Goal: Information Seeking & Learning: Compare options

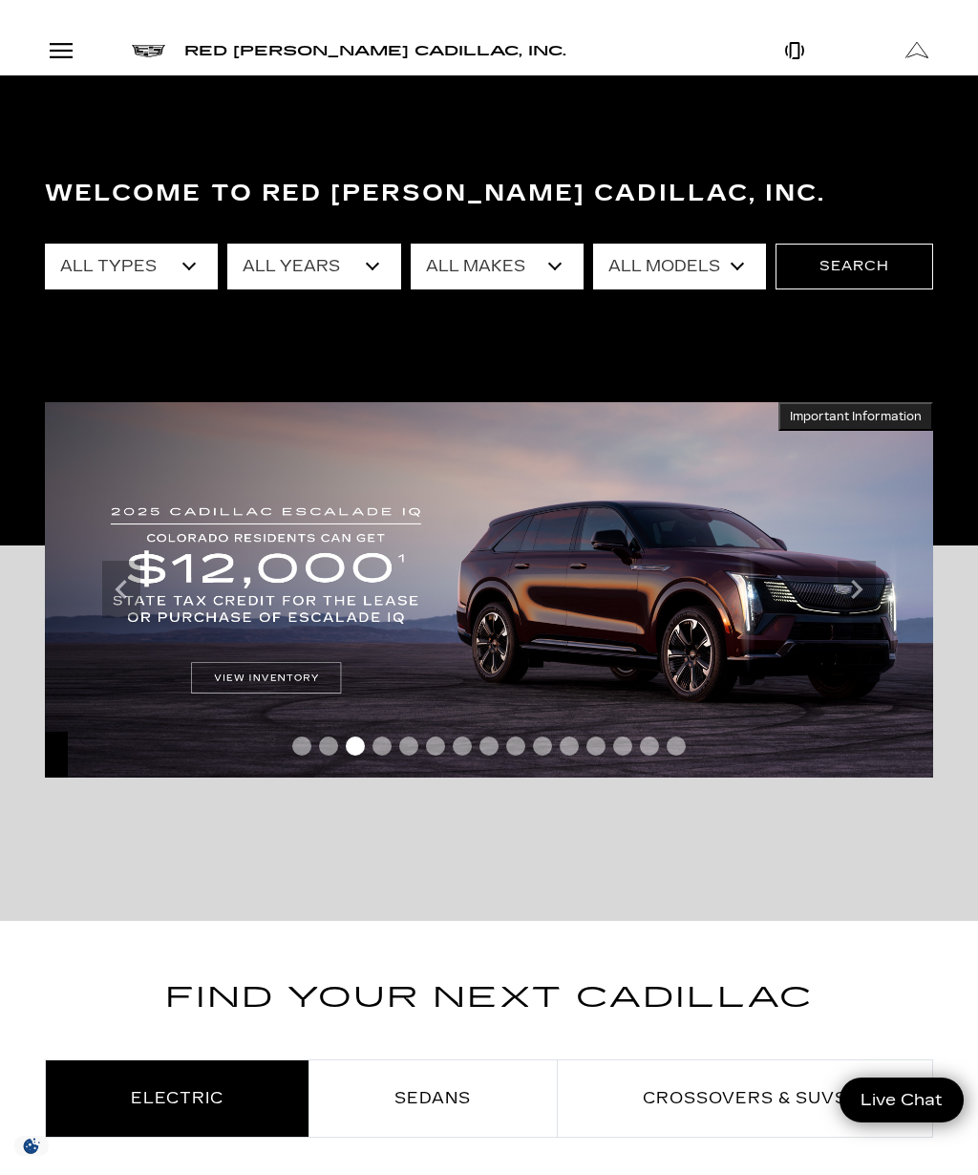
click at [730, 265] on select "All Models 300 A6 Colorado Corvette Grand Sport CT4 CT5 Escalade Escalade ESV E…" at bounding box center [679, 267] width 173 height 46
select select "LYRIQ"
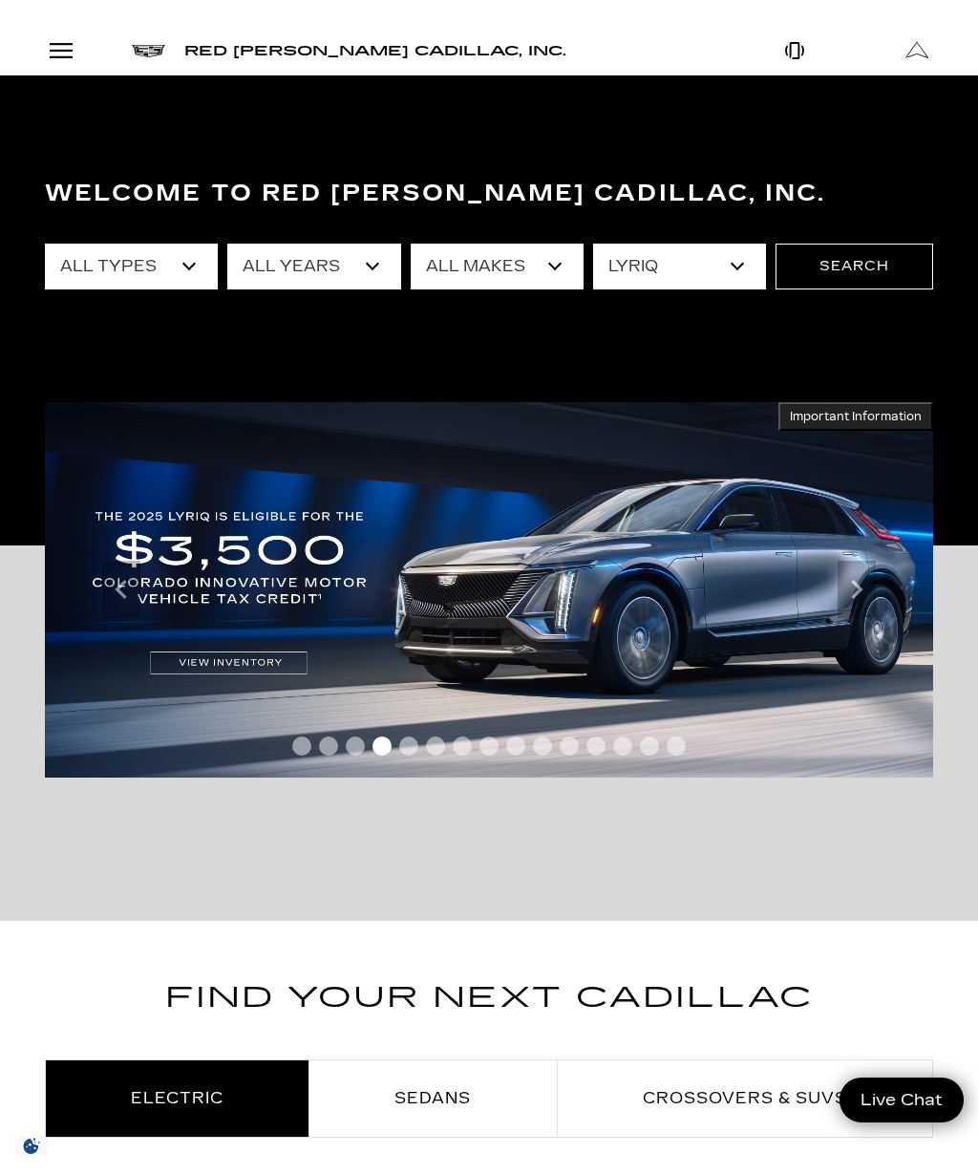
click at [872, 246] on button "Search" at bounding box center [855, 267] width 158 height 46
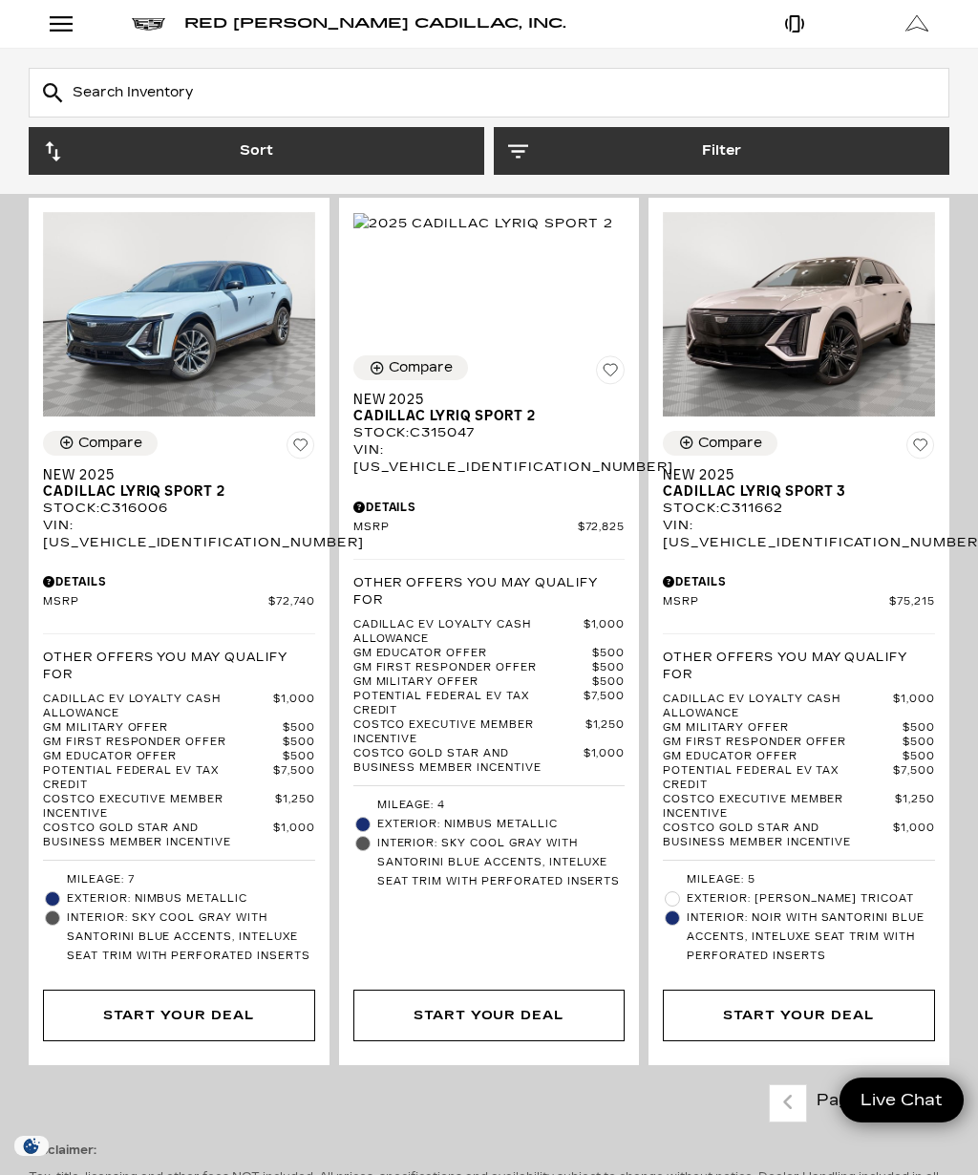
scroll to position [5643, 0]
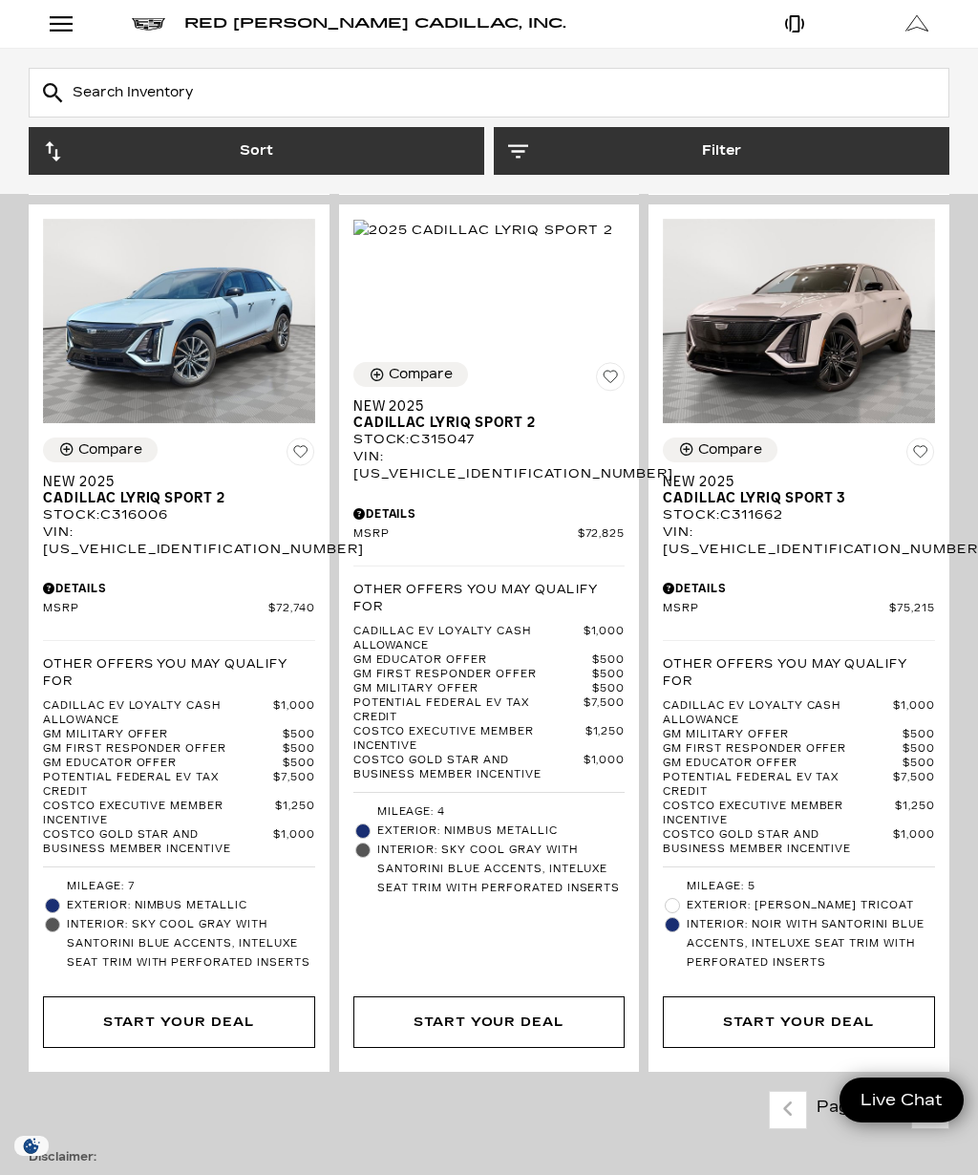
click at [928, 1094] on icon "next page" at bounding box center [931, 1109] width 12 height 31
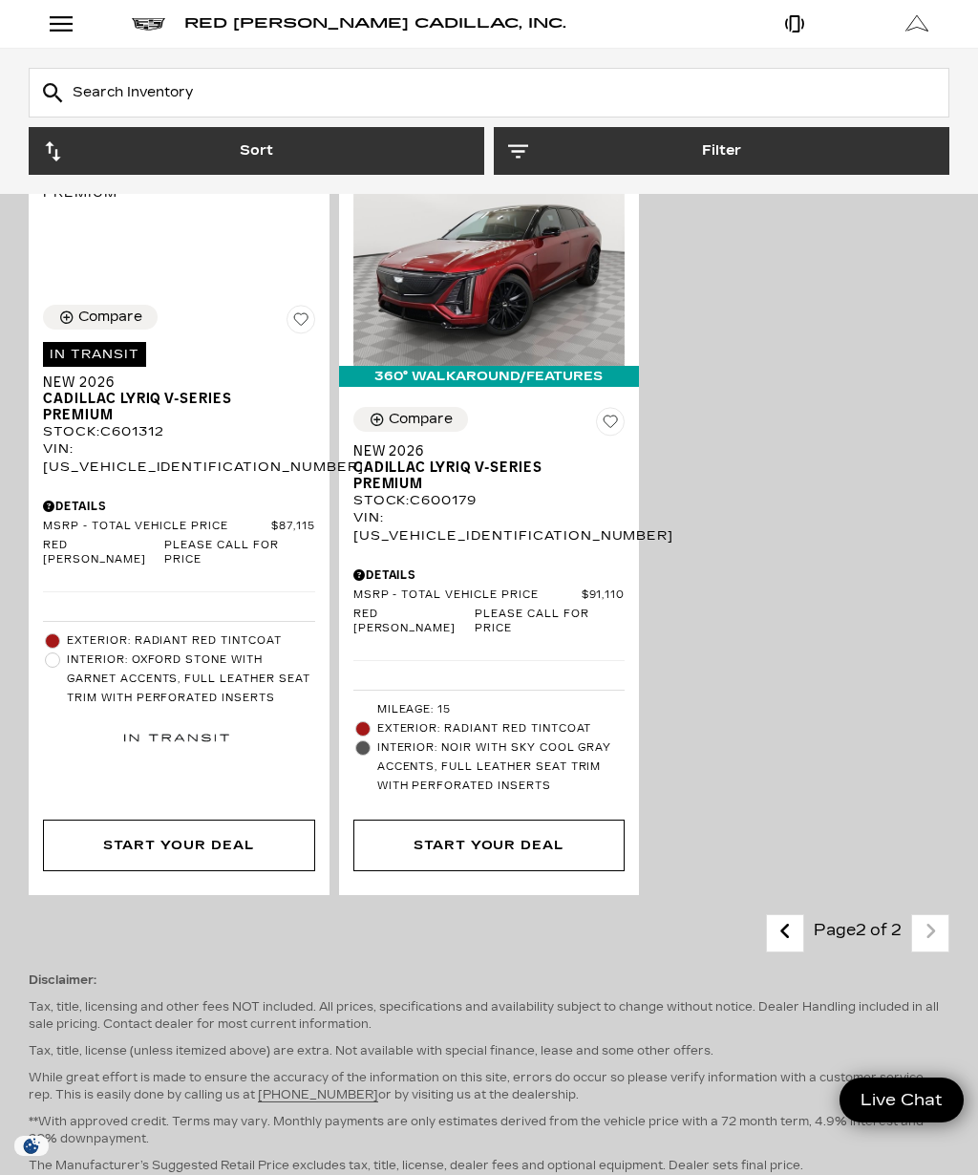
scroll to position [2971, 0]
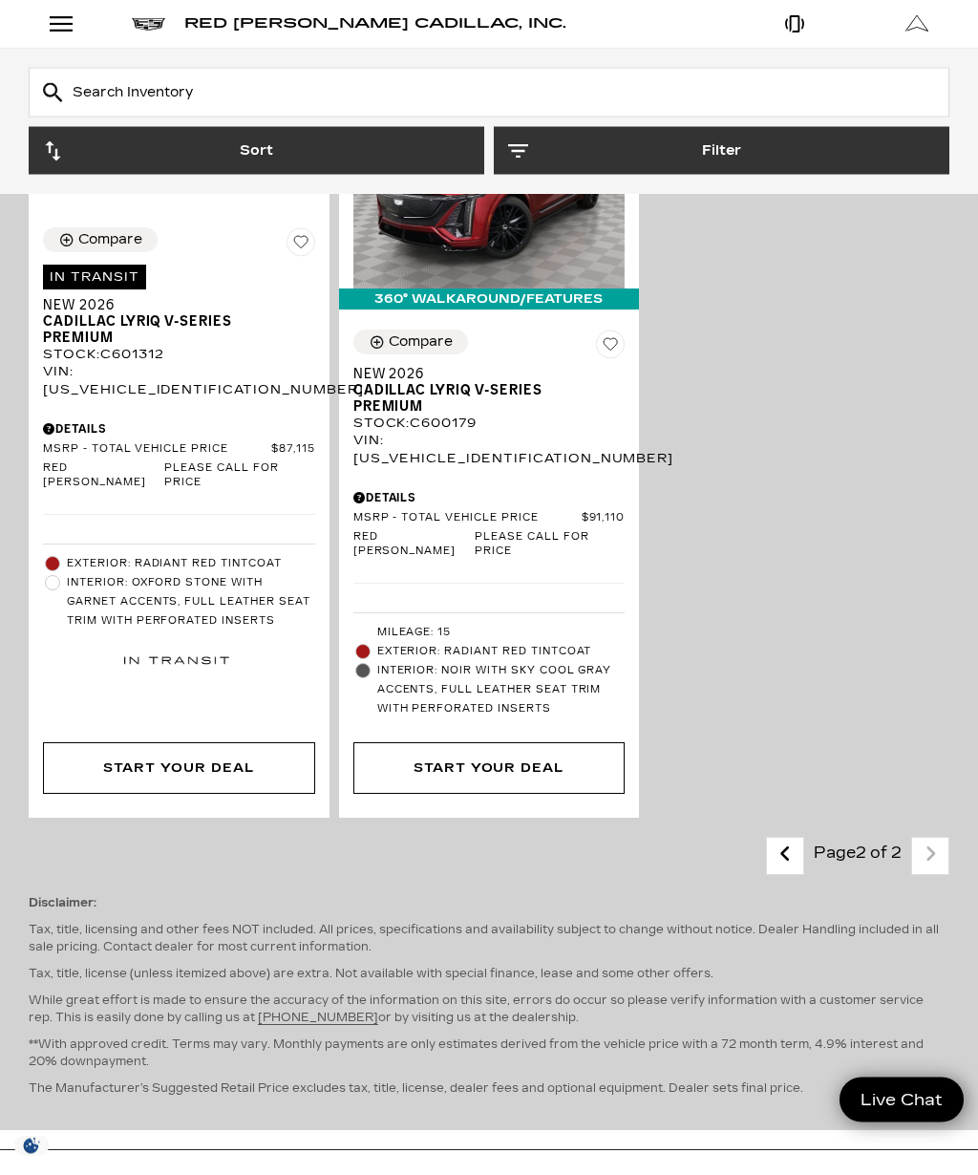
click at [785, 840] on icon "previous page" at bounding box center [785, 855] width 12 height 31
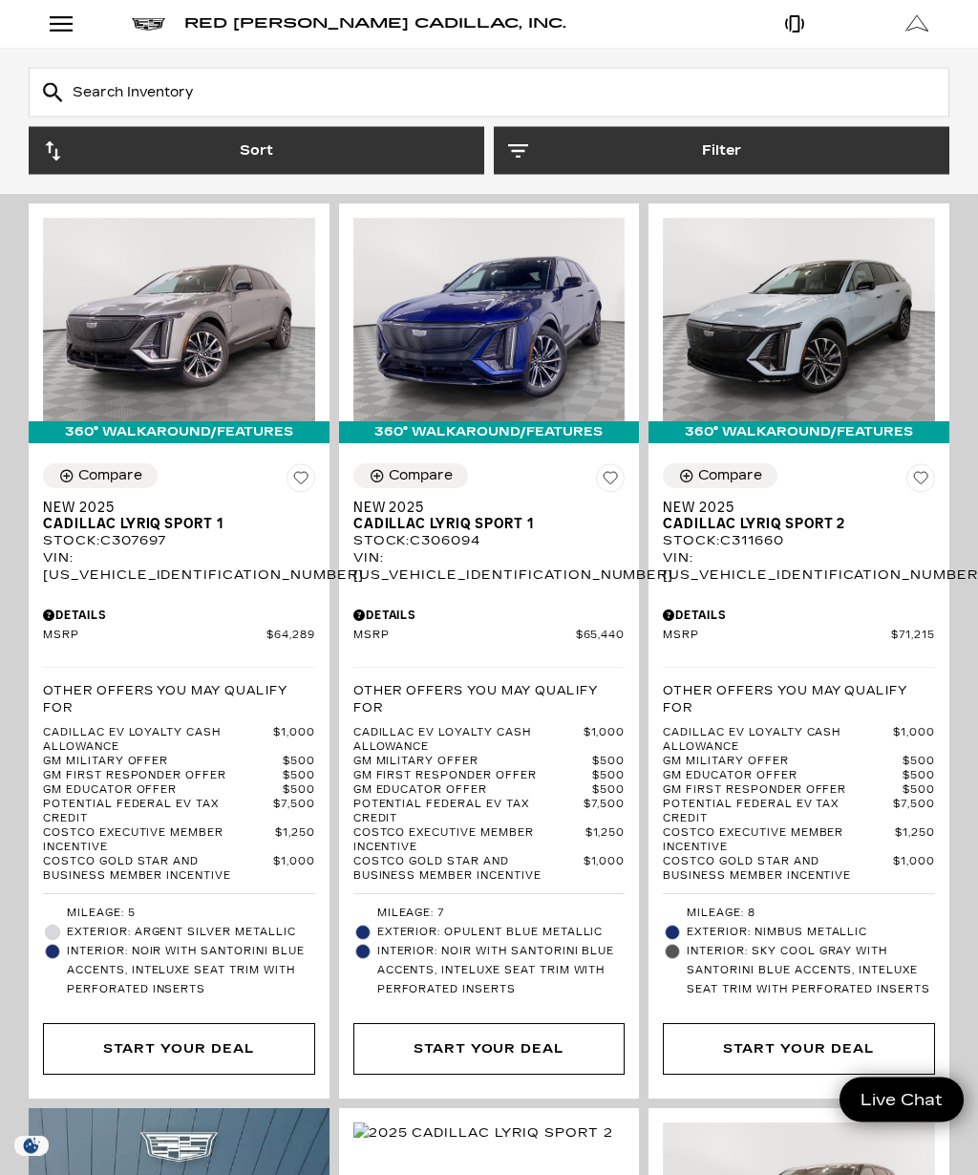
scroll to position [382, 0]
click at [131, 516] on span "Cadillac LYRIQ Sport 1" at bounding box center [172, 524] width 258 height 16
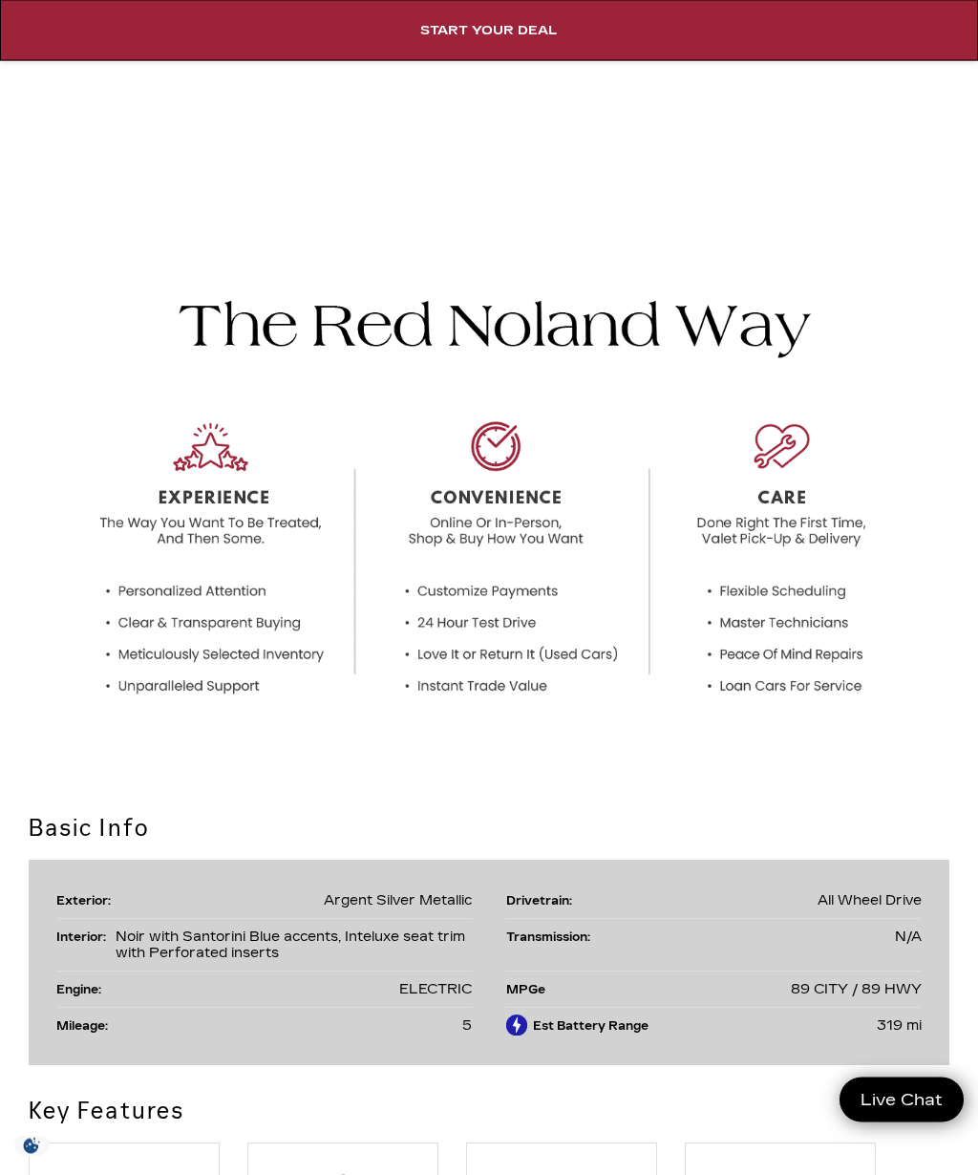
scroll to position [2322, 0]
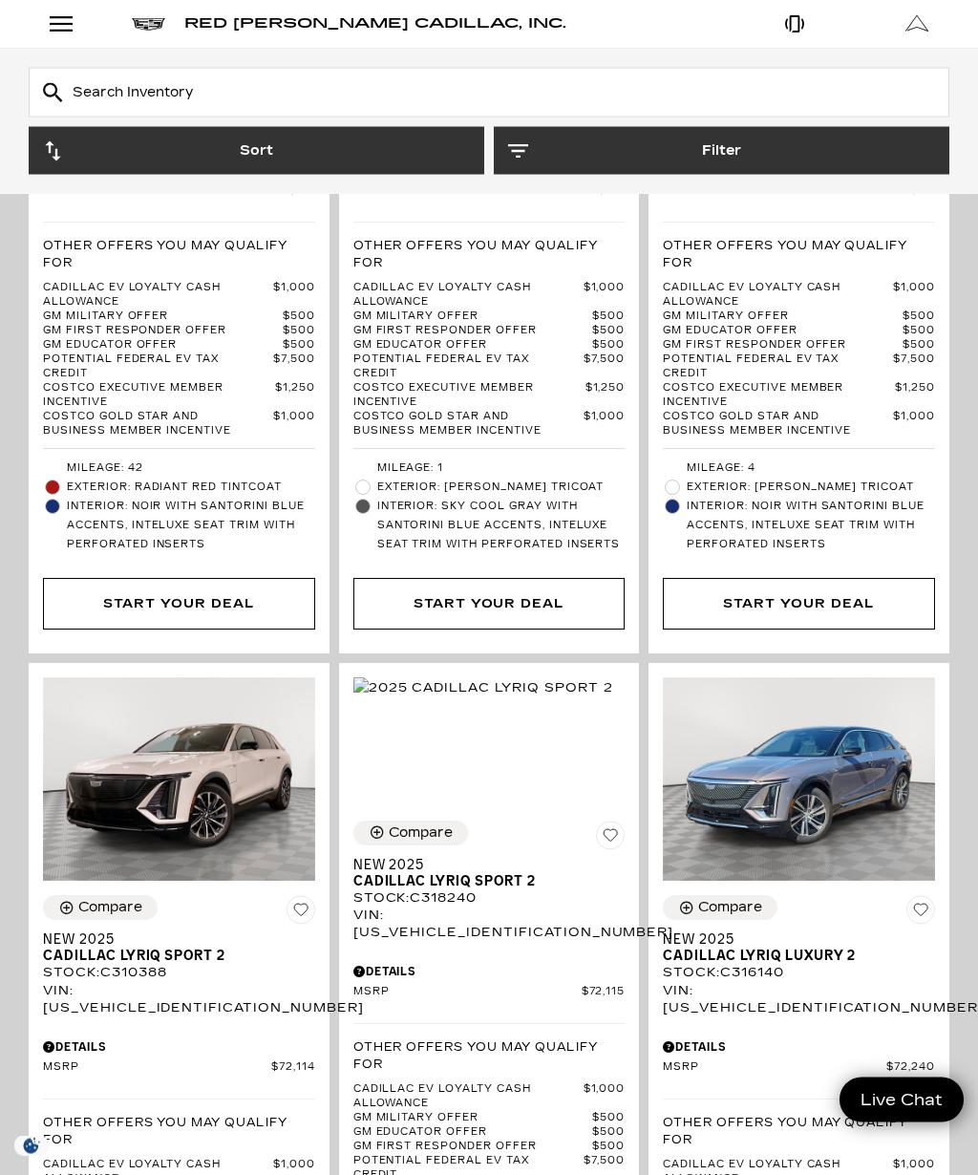
scroll to position [4307, 0]
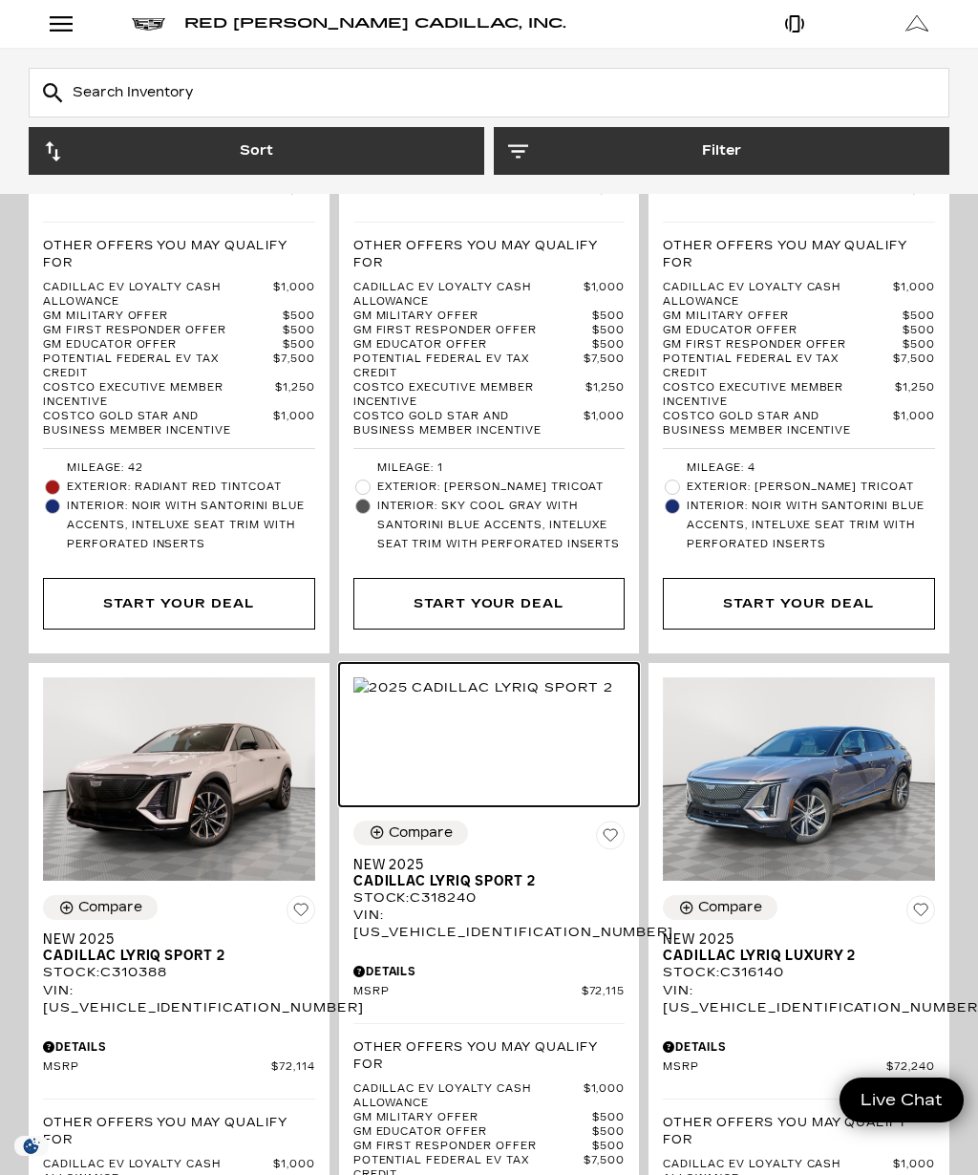
click at [521, 677] on img at bounding box center [483, 687] width 260 height 21
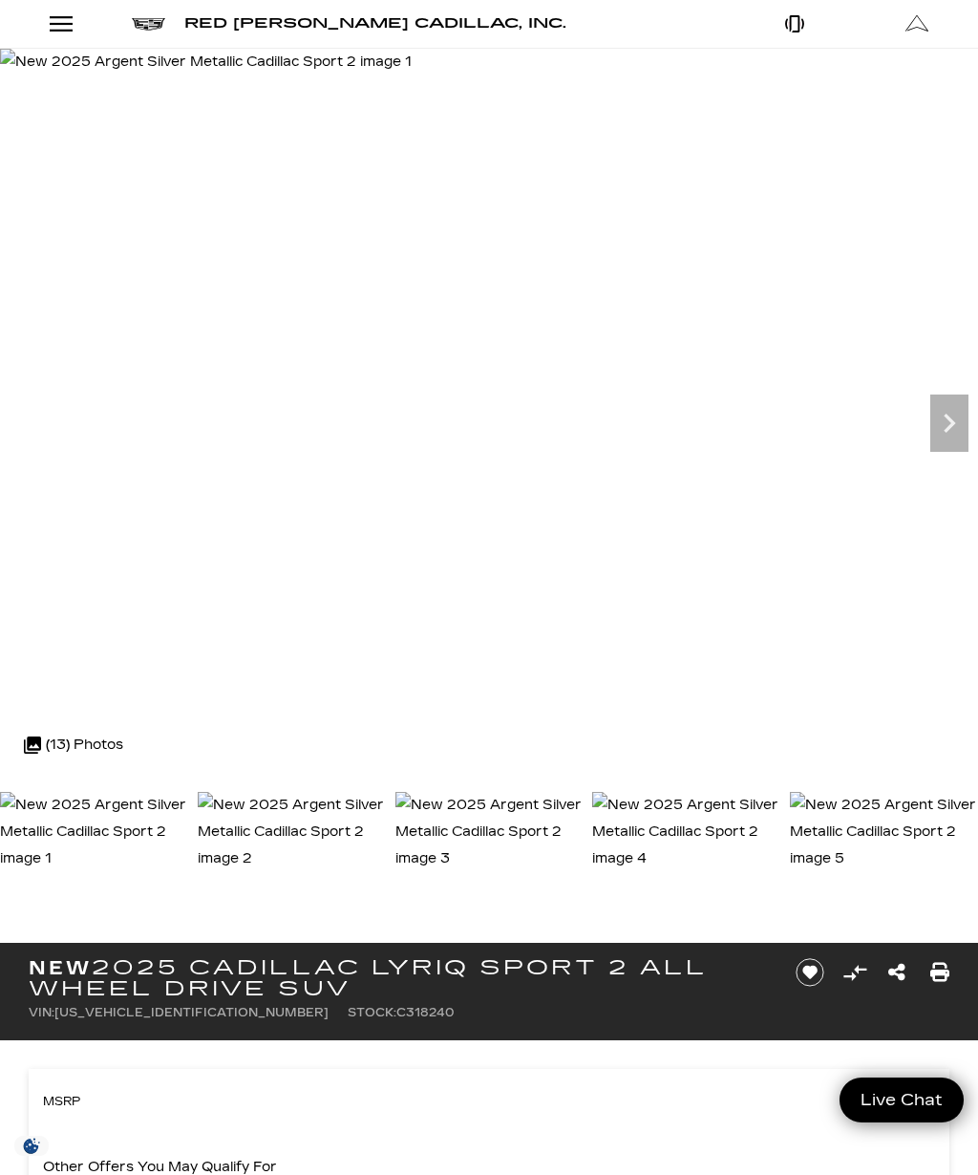
click at [952, 420] on icon "Next" at bounding box center [949, 423] width 11 height 19
click at [964, 419] on icon "Next" at bounding box center [949, 423] width 38 height 38
click at [949, 433] on icon "Next" at bounding box center [949, 423] width 38 height 38
click at [950, 430] on icon "Next" at bounding box center [949, 423] width 38 height 38
click at [955, 429] on icon "Next" at bounding box center [949, 423] width 38 height 38
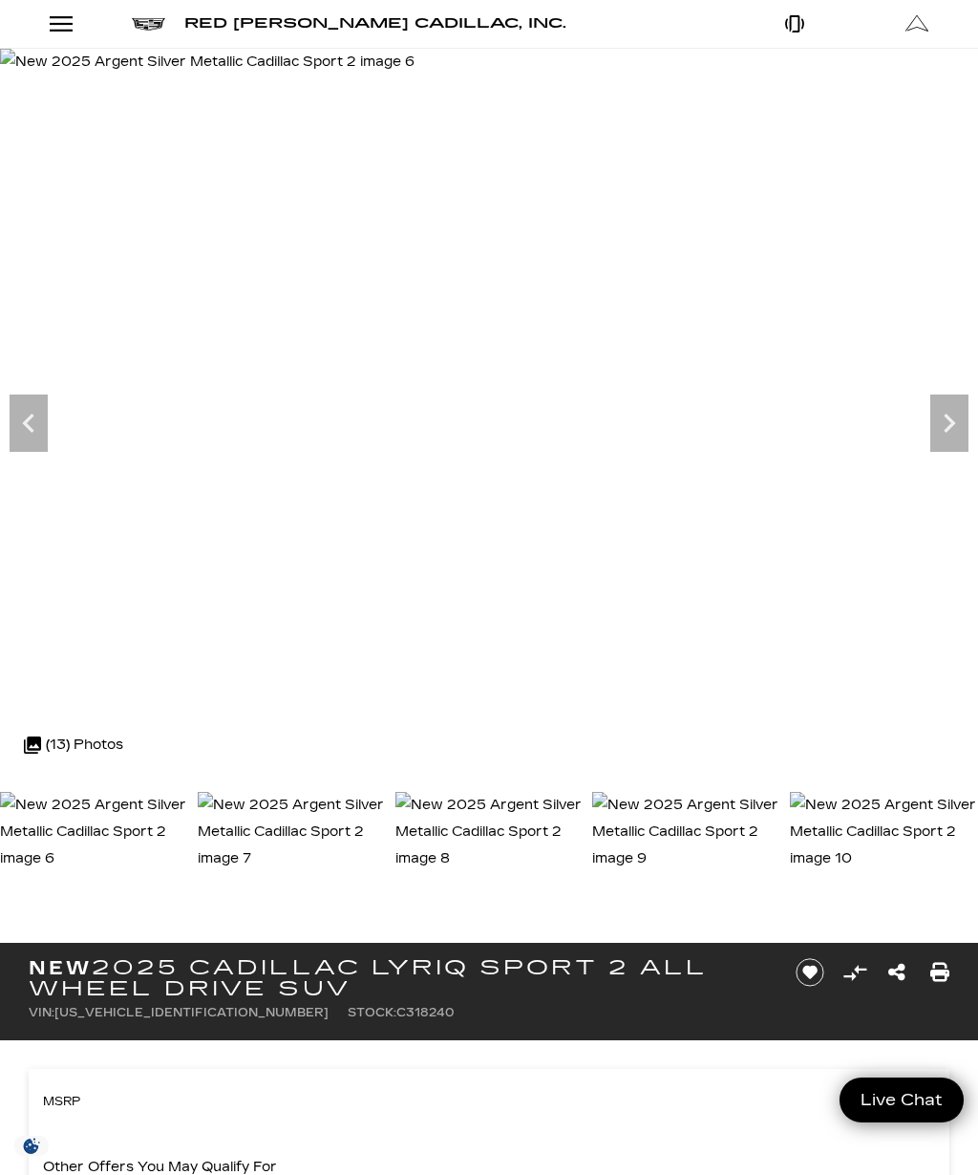
click at [958, 422] on icon "Next" at bounding box center [949, 423] width 38 height 38
click at [950, 436] on icon "Next" at bounding box center [949, 423] width 38 height 38
click at [947, 433] on icon "Next" at bounding box center [949, 423] width 38 height 38
click at [422, 75] on img at bounding box center [211, 62] width 422 height 27
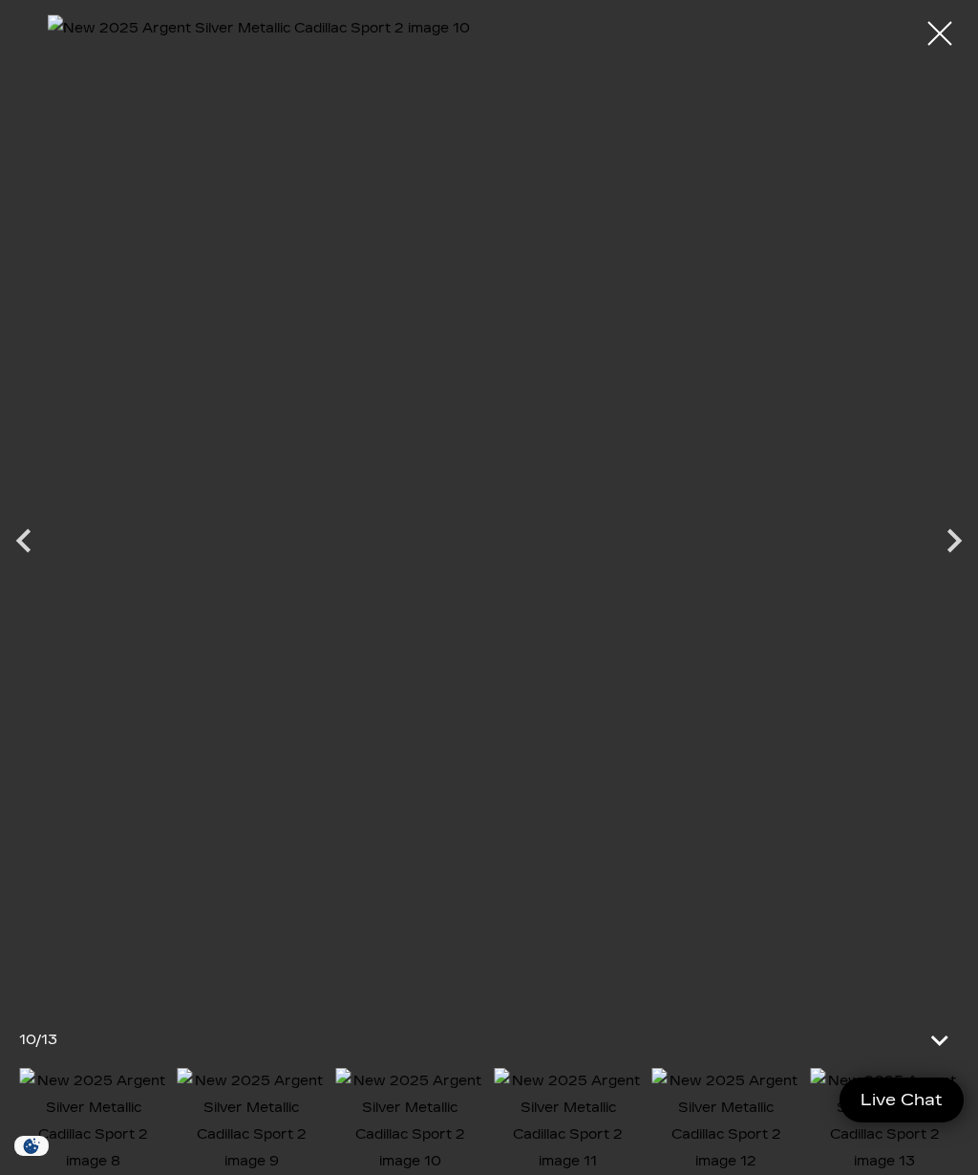
click at [951, 546] on icon "Next" at bounding box center [954, 540] width 14 height 24
click at [948, 548] on icon "Next" at bounding box center [954, 540] width 14 height 24
click at [955, 542] on icon "Next" at bounding box center [954, 540] width 14 height 24
click at [956, 544] on div at bounding box center [489, 527] width 978 height 1027
click at [926, 35] on div at bounding box center [940, 34] width 48 height 48
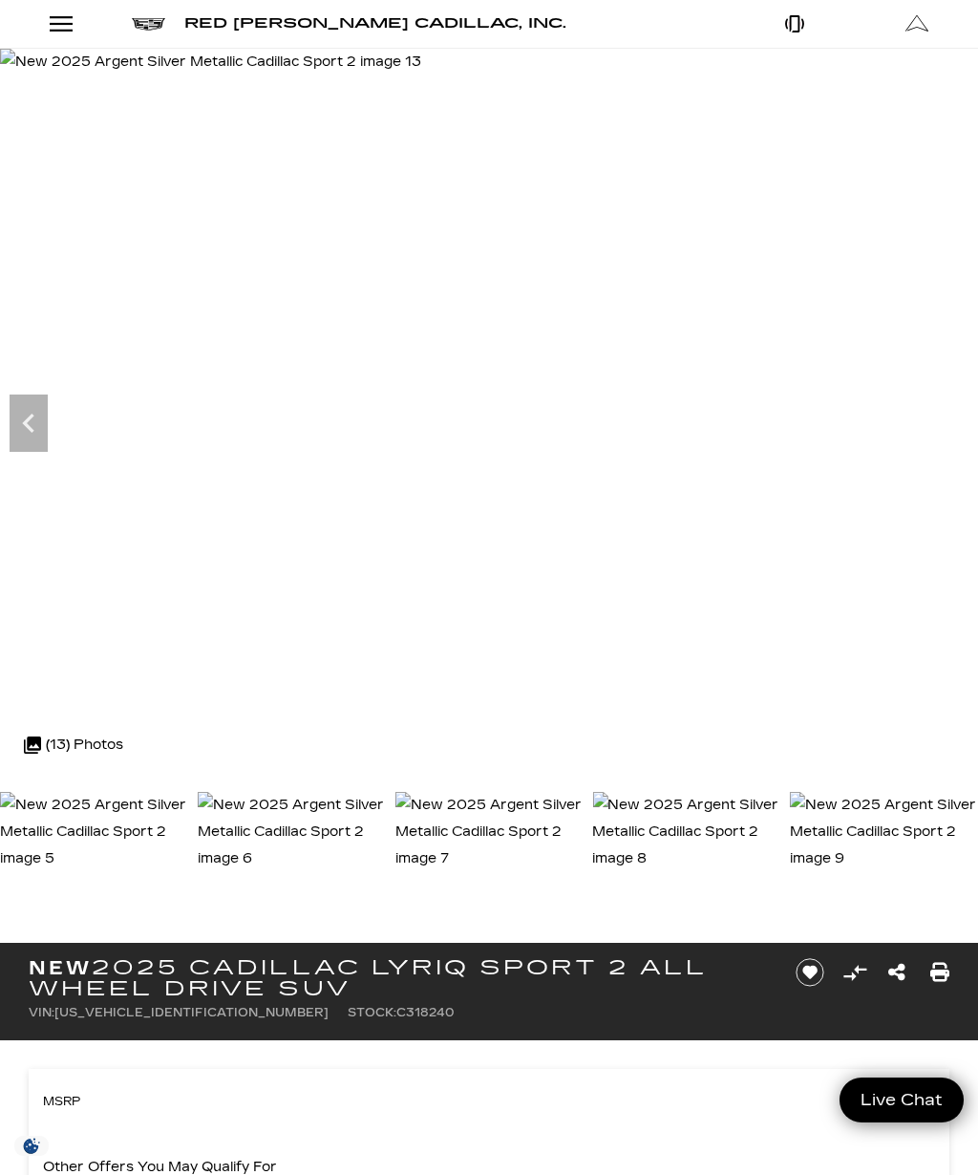
click at [386, 864] on img at bounding box center [292, 832] width 188 height 80
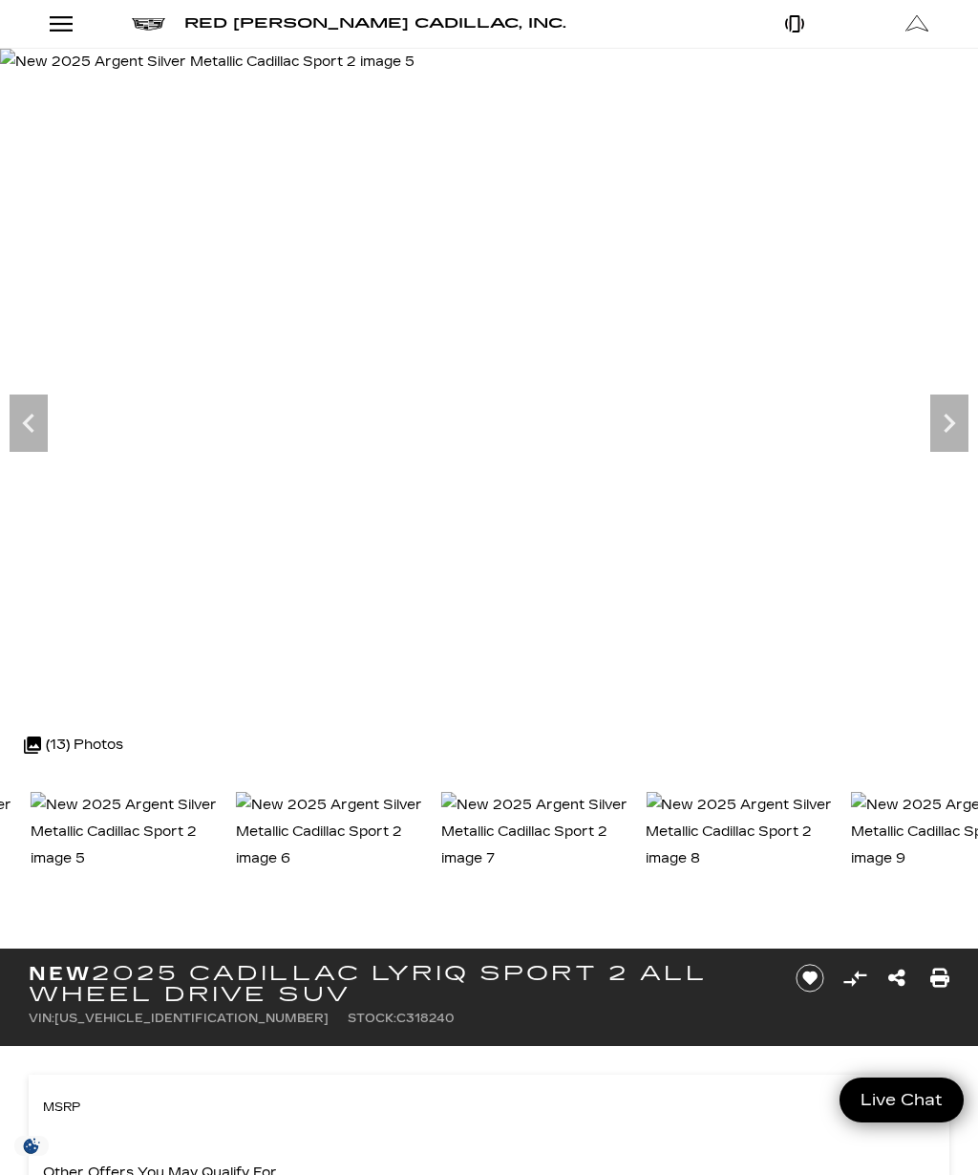
click at [951, 415] on icon "Next" at bounding box center [949, 423] width 38 height 38
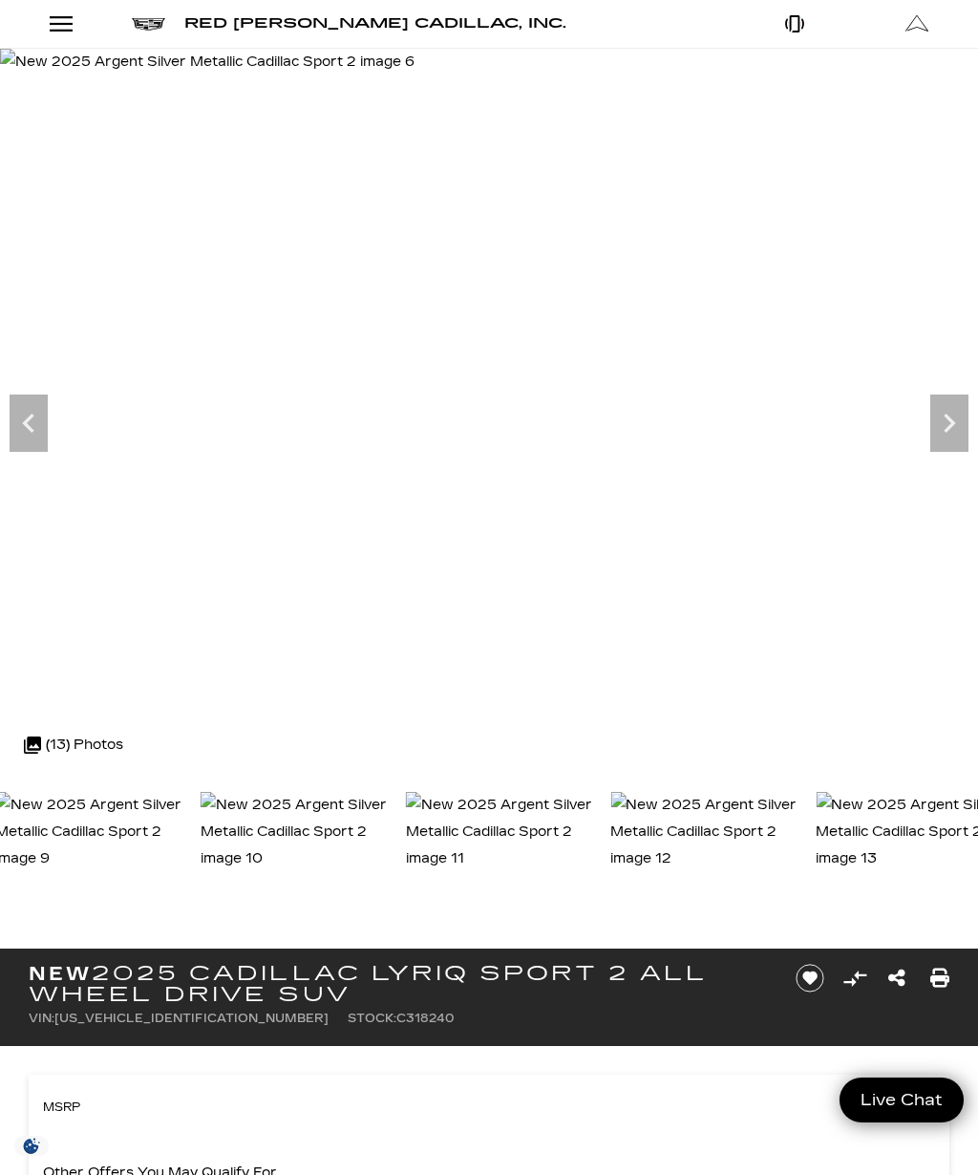
click at [952, 415] on icon "Next" at bounding box center [949, 423] width 38 height 38
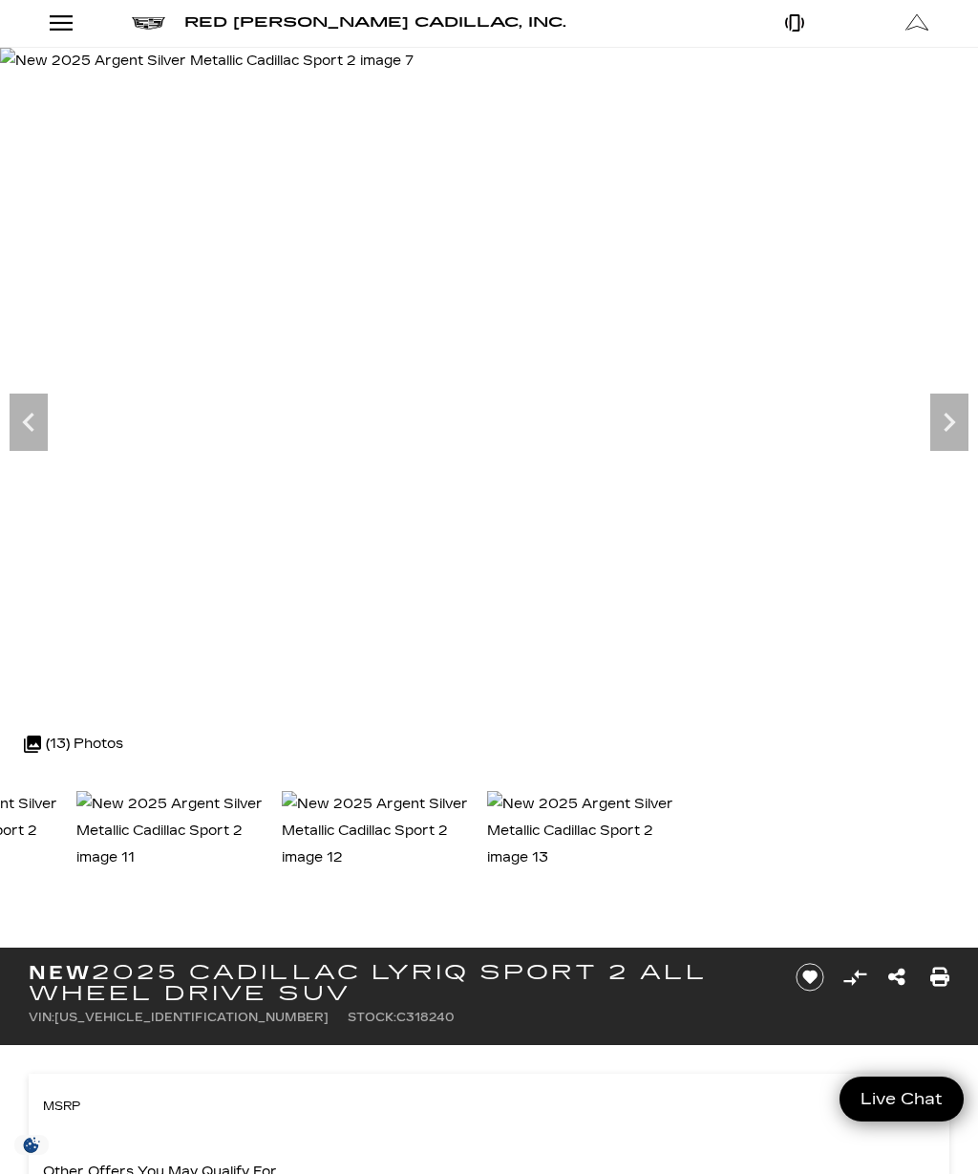
click at [950, 404] on icon "Next" at bounding box center [949, 423] width 38 height 38
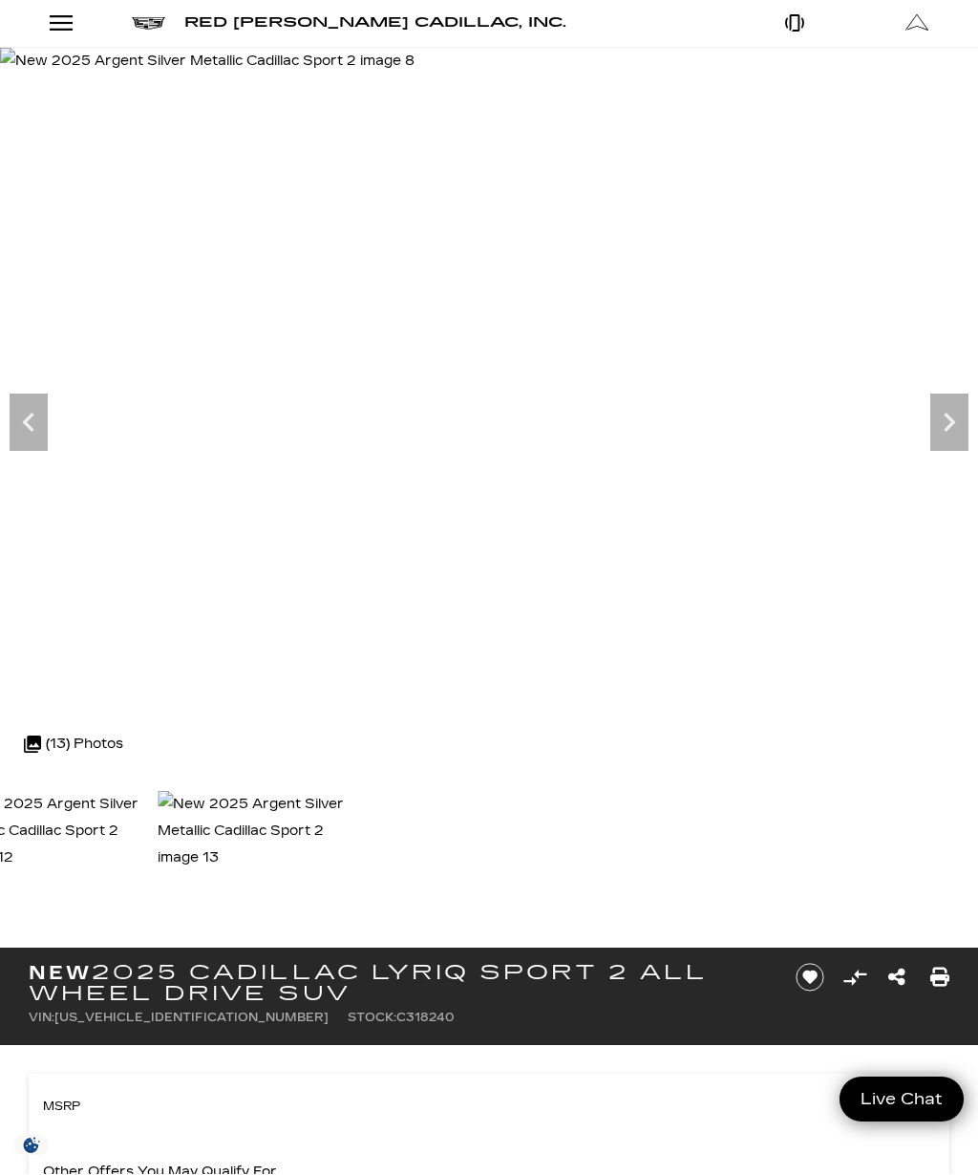
scroll to position [1, 0]
click at [951, 426] on icon "Next" at bounding box center [949, 422] width 11 height 19
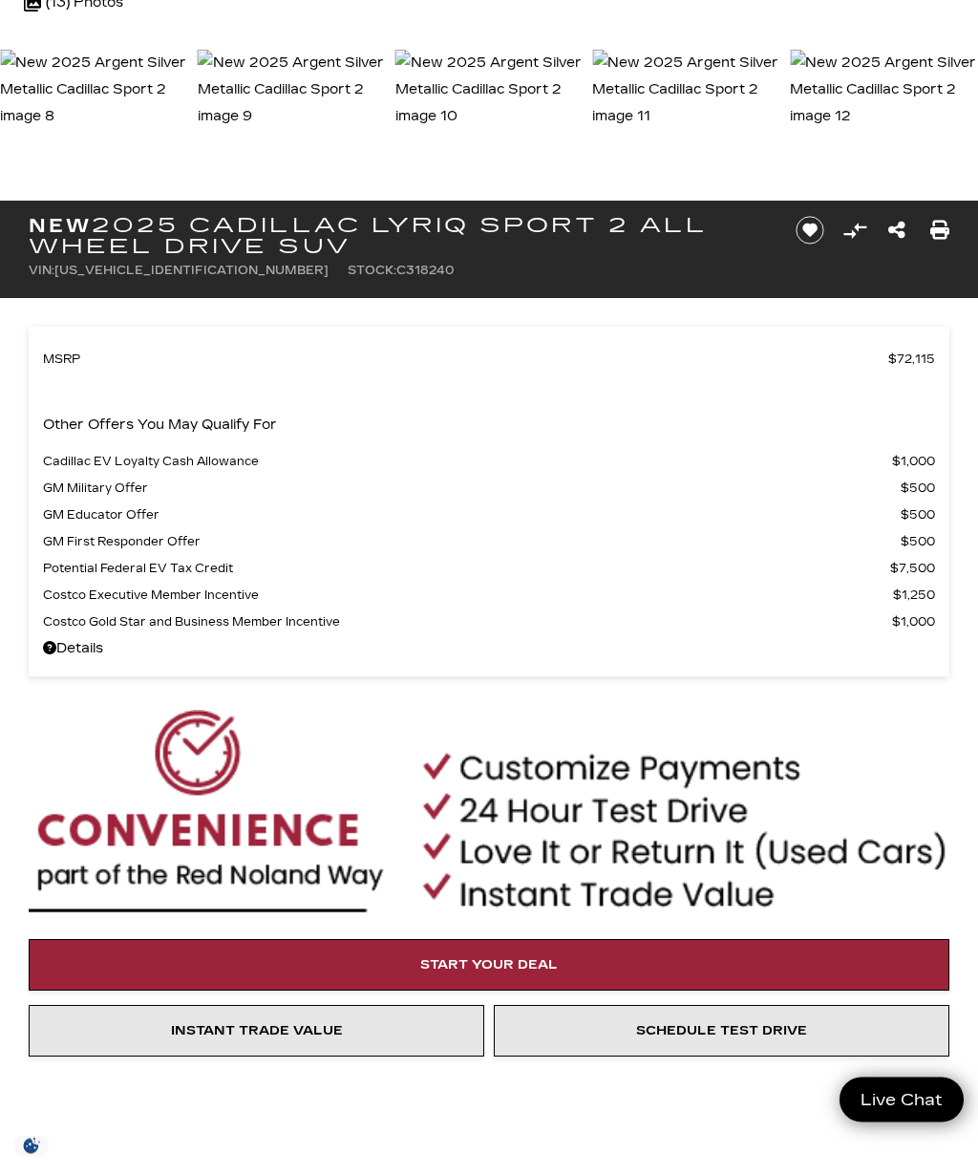
scroll to position [693, 0]
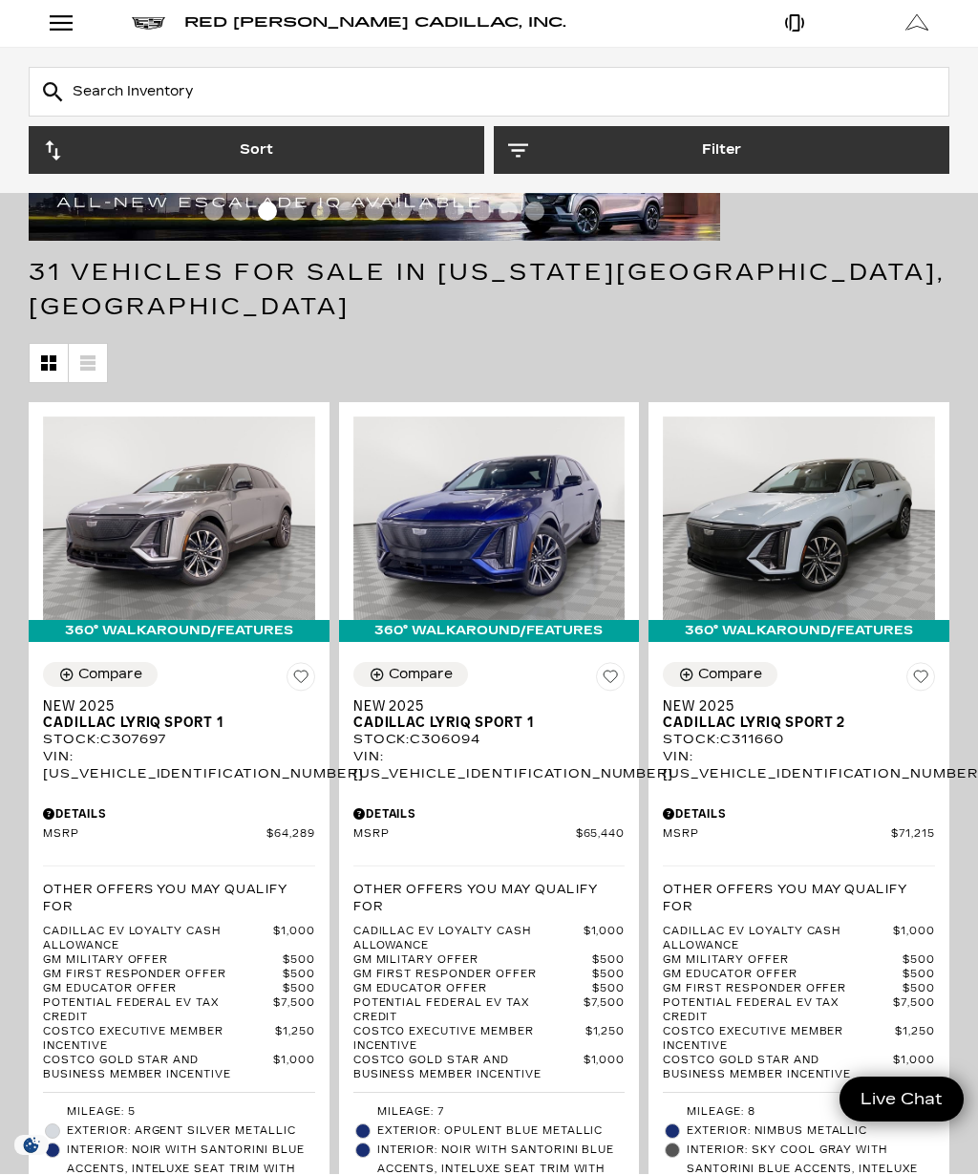
scroll to position [183, 0]
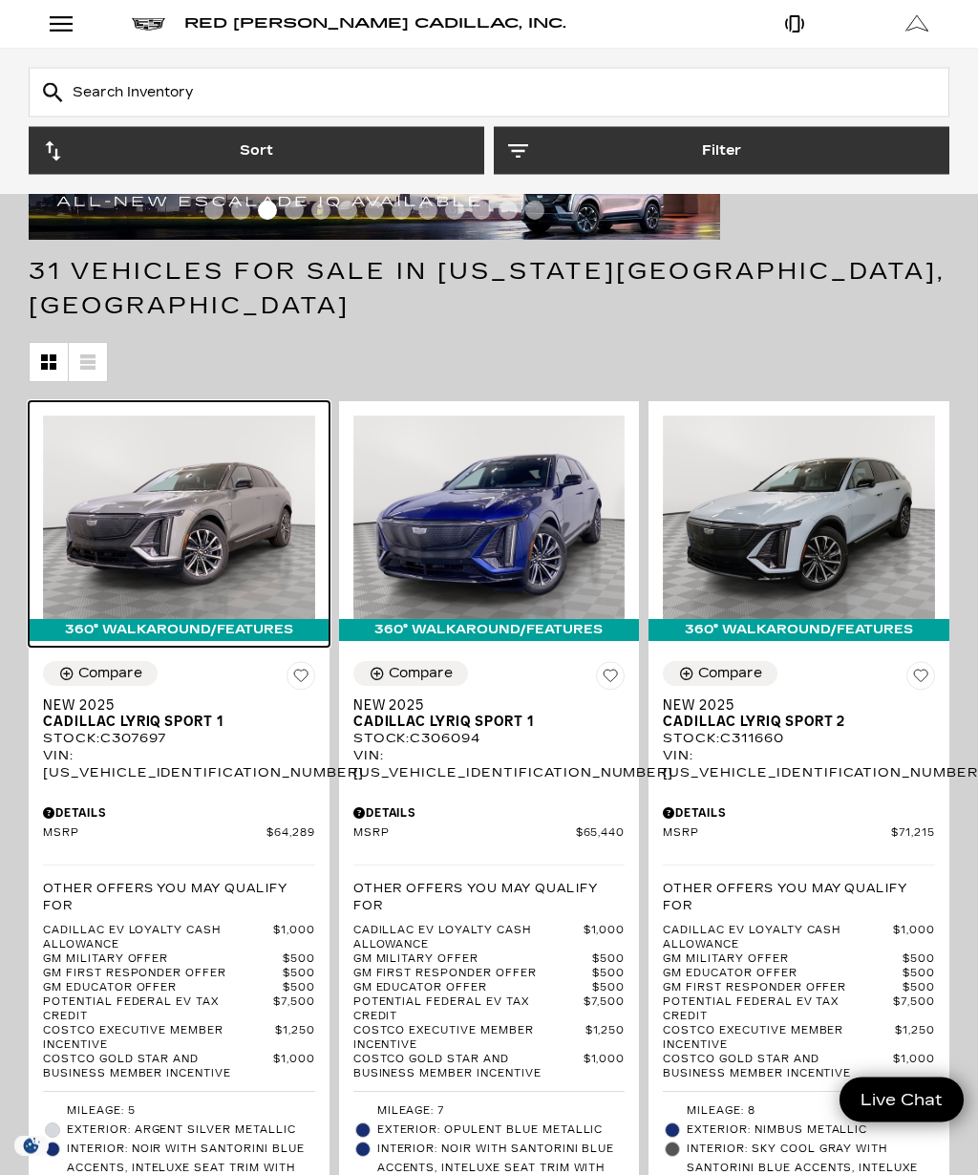
click at [204, 455] on img at bounding box center [179, 517] width 272 height 203
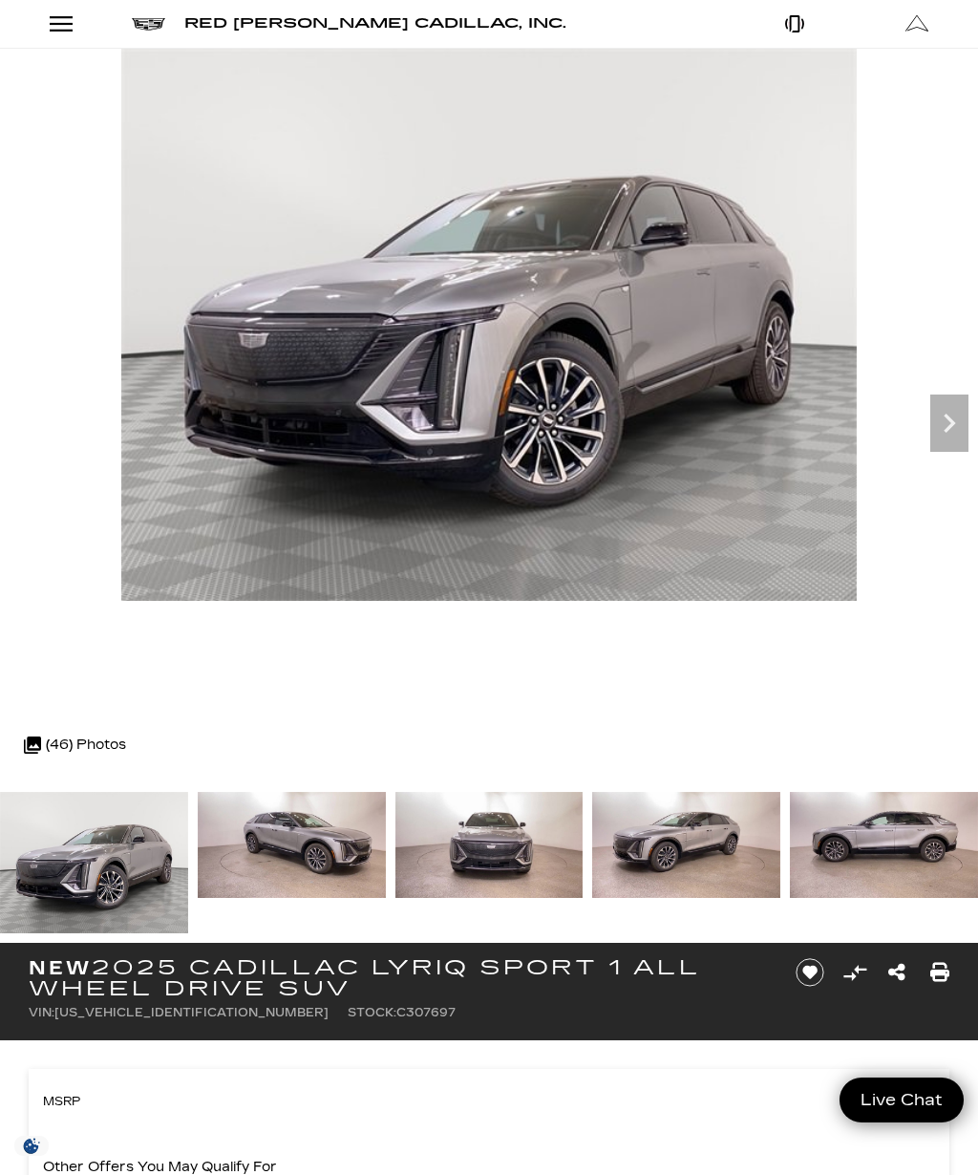
click at [947, 422] on icon "Next" at bounding box center [949, 423] width 38 height 38
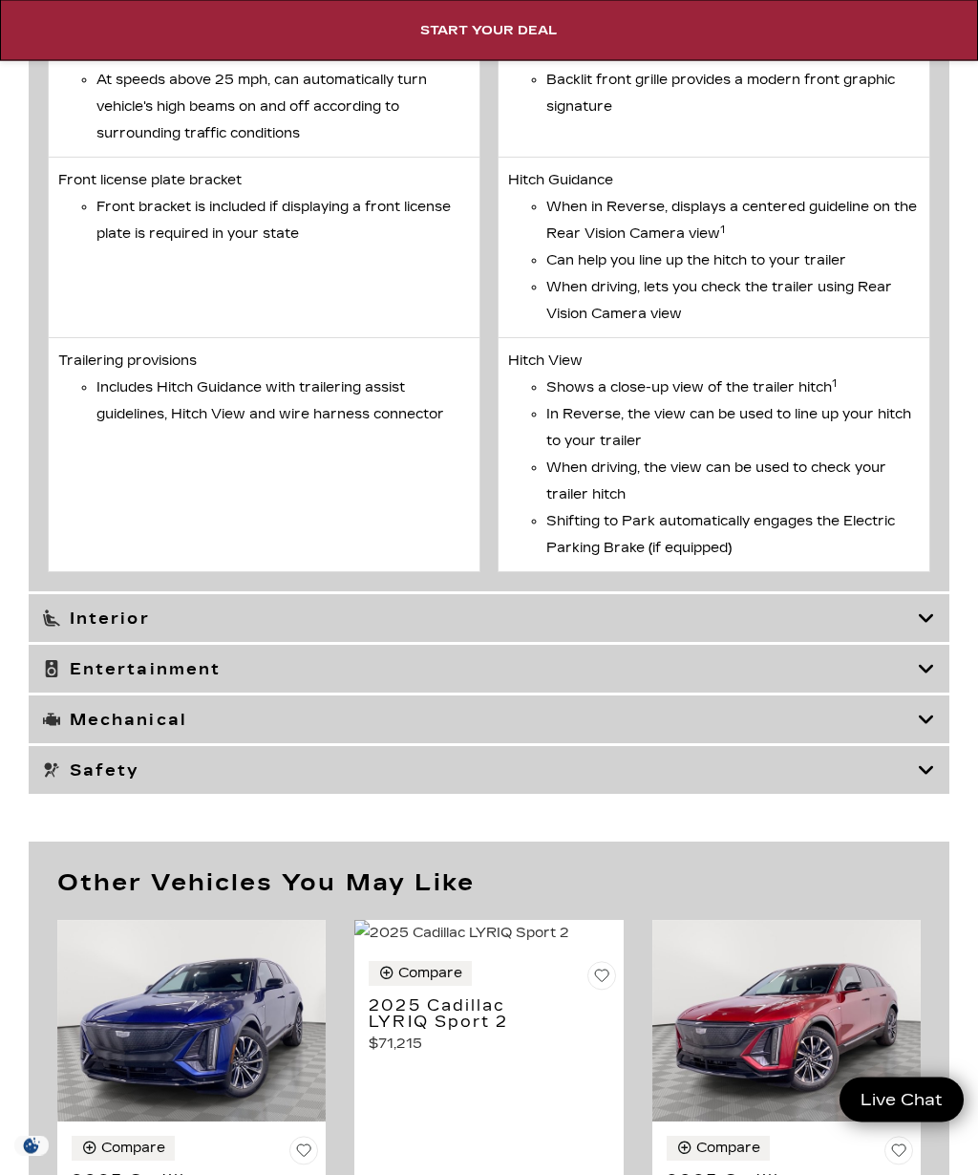
scroll to position [9332, 0]
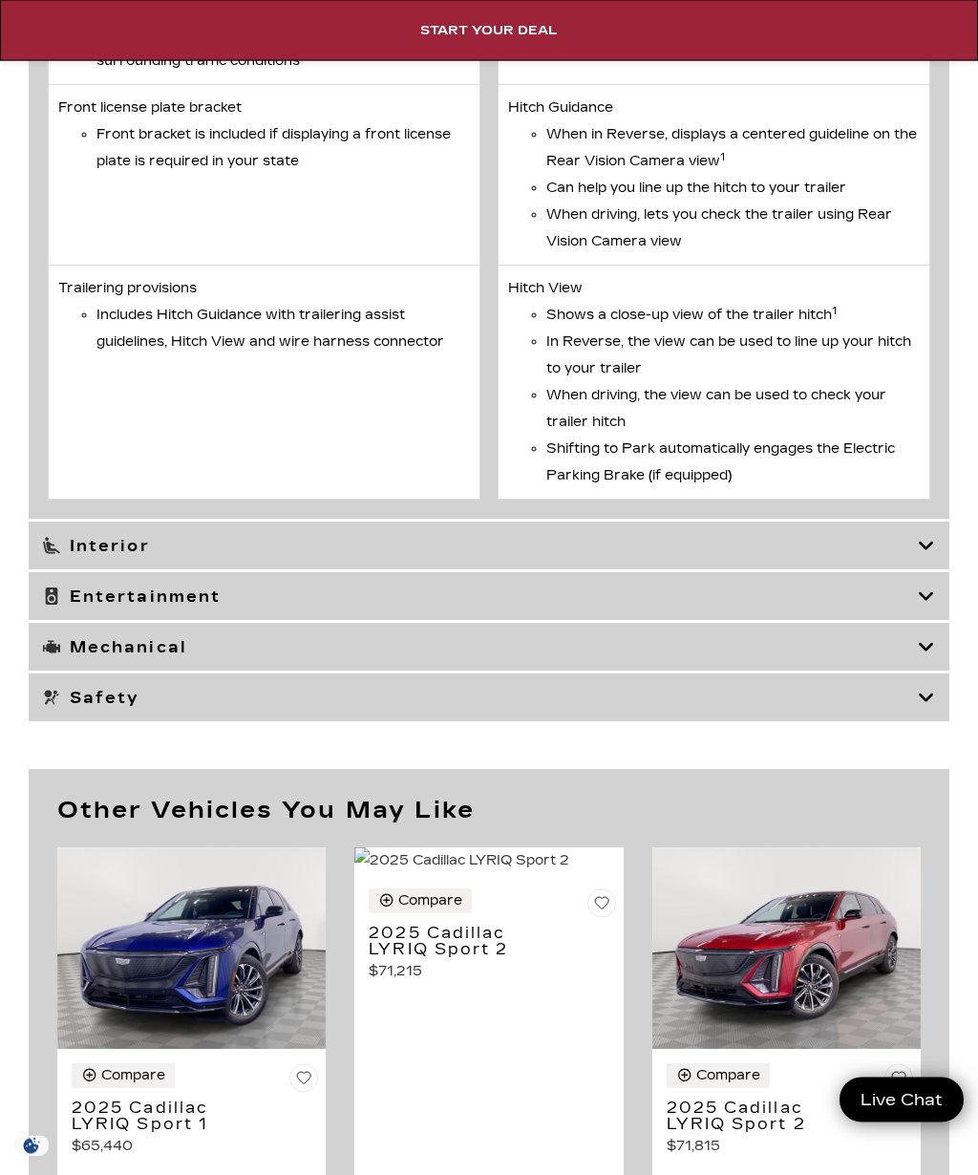
click at [121, 591] on h3 "Entertainment" at bounding box center [480, 596] width 875 height 19
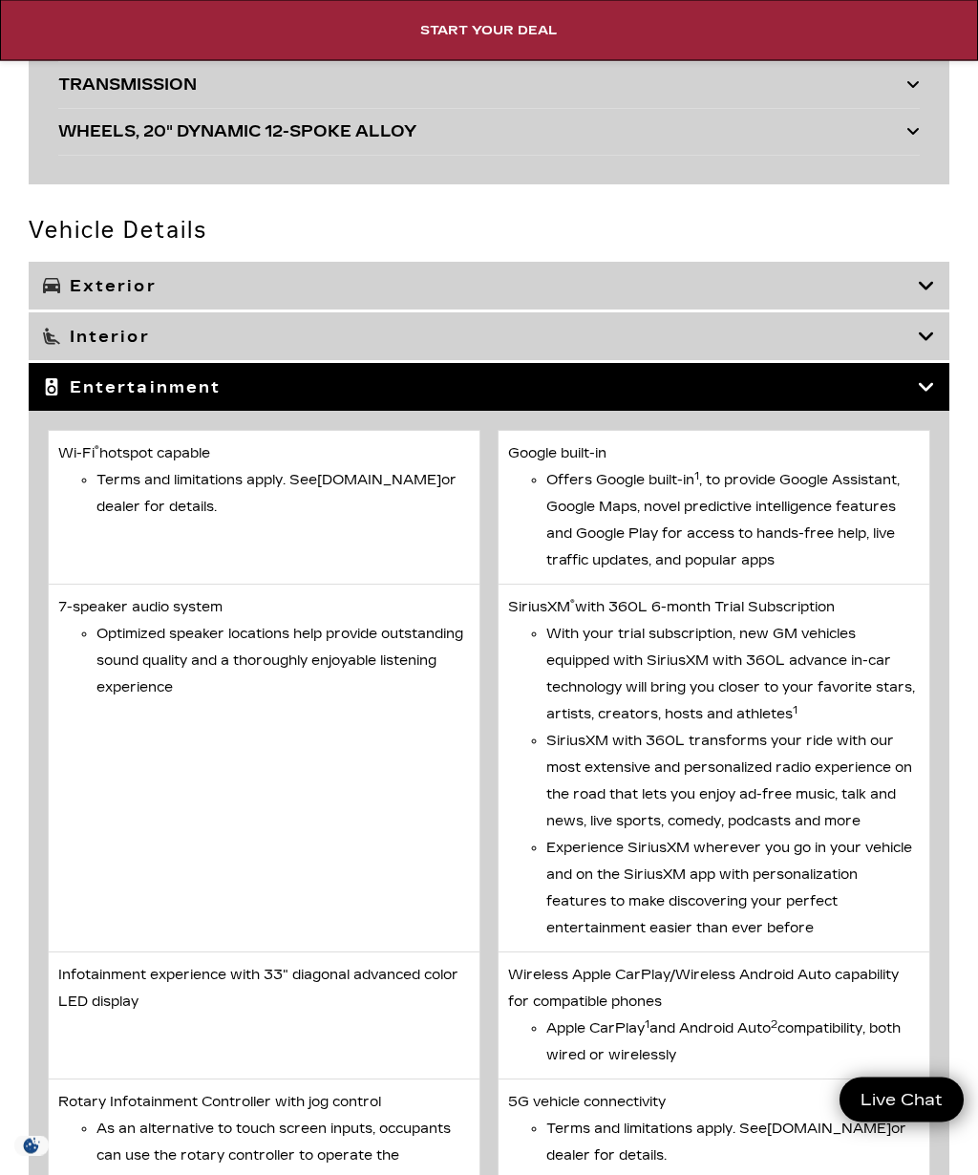
scroll to position [7276, 0]
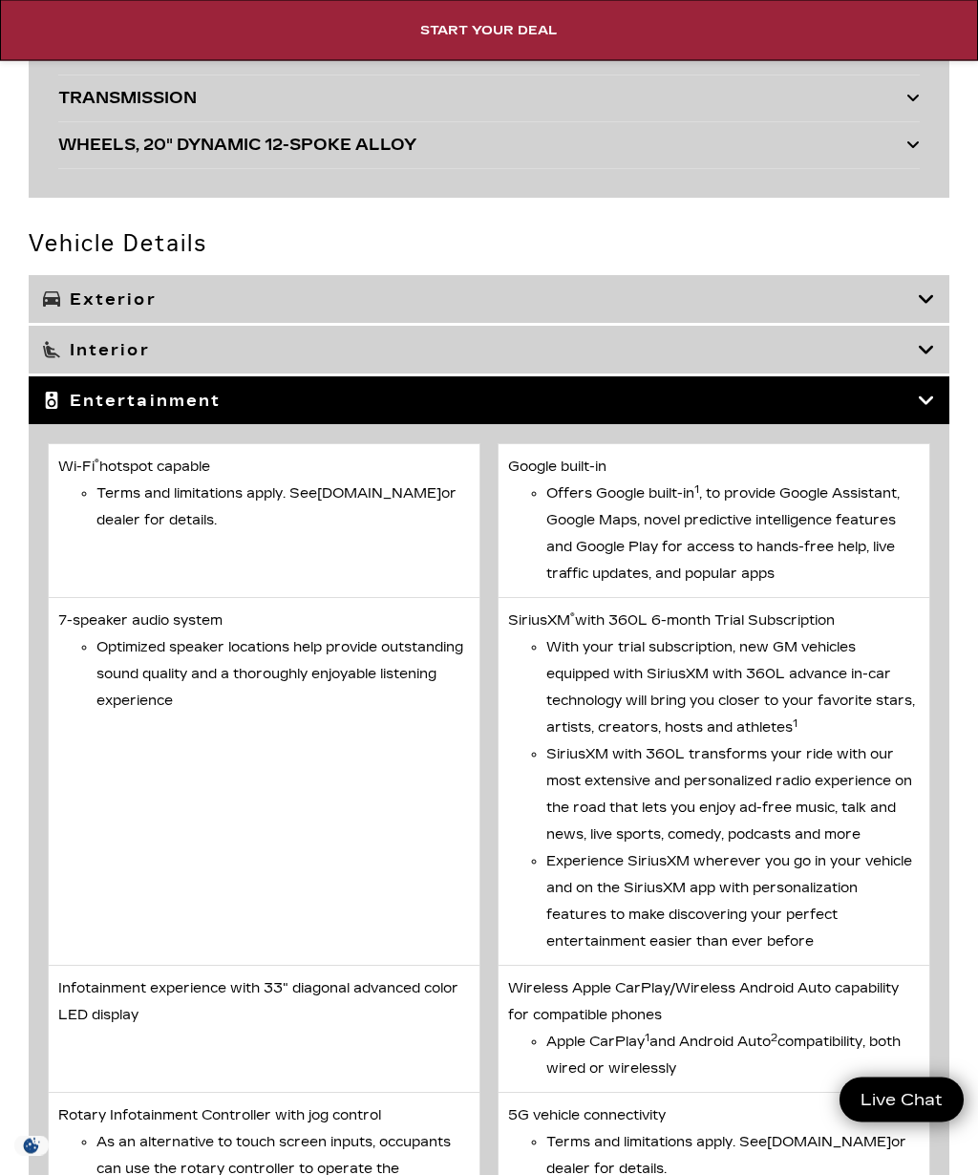
click at [929, 403] on icon at bounding box center [926, 401] width 17 height 19
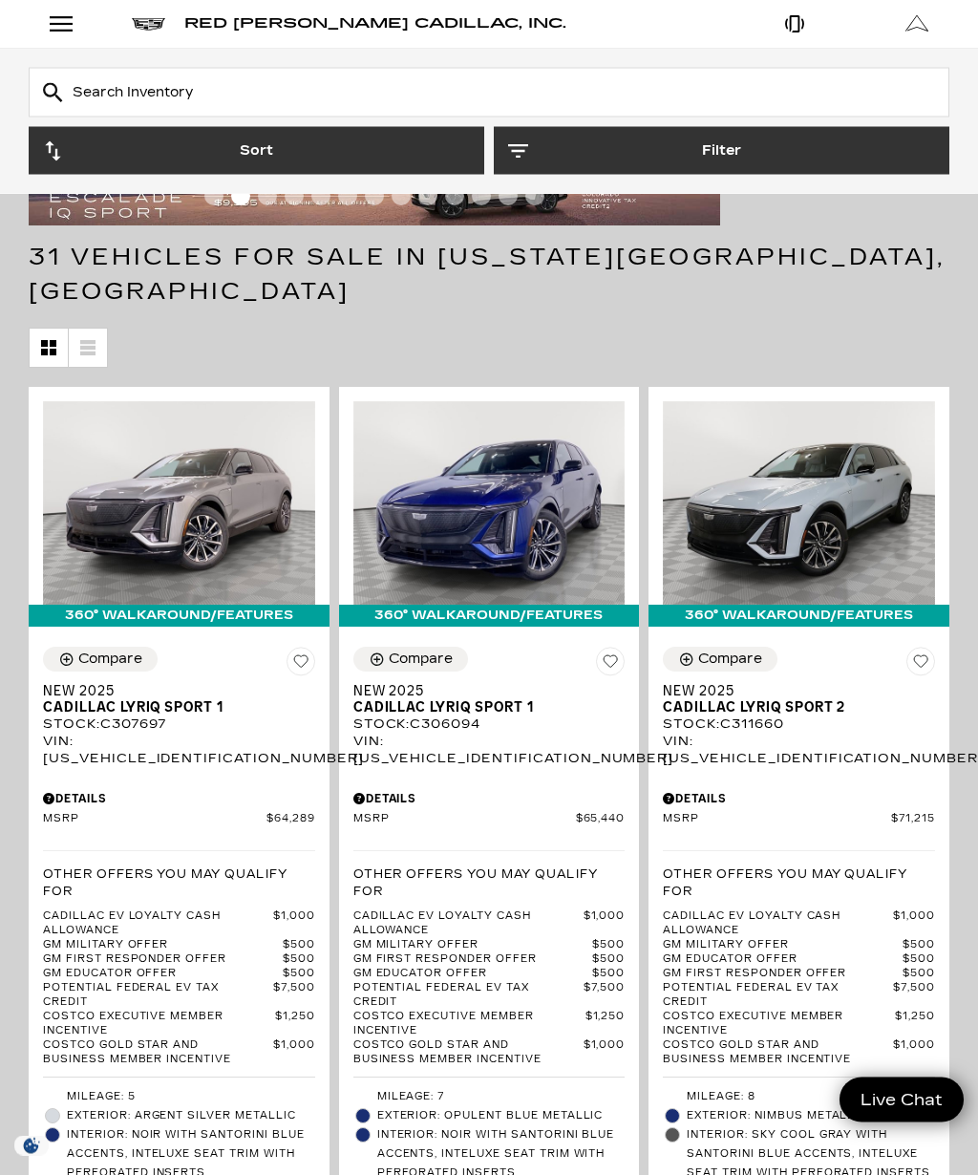
scroll to position [199, 0]
click at [101, 650] on div "Compare" at bounding box center [110, 658] width 64 height 17
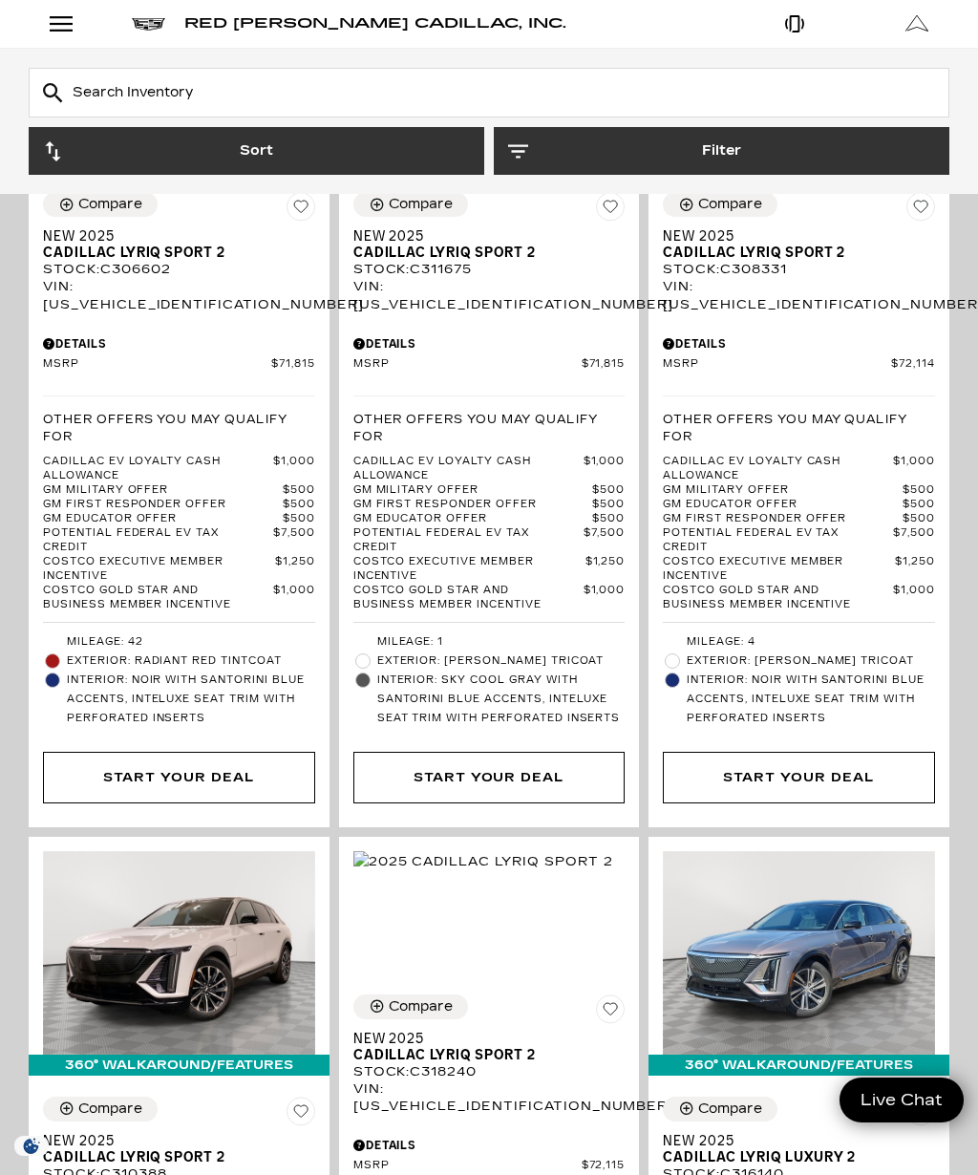
scroll to position [4341, 0]
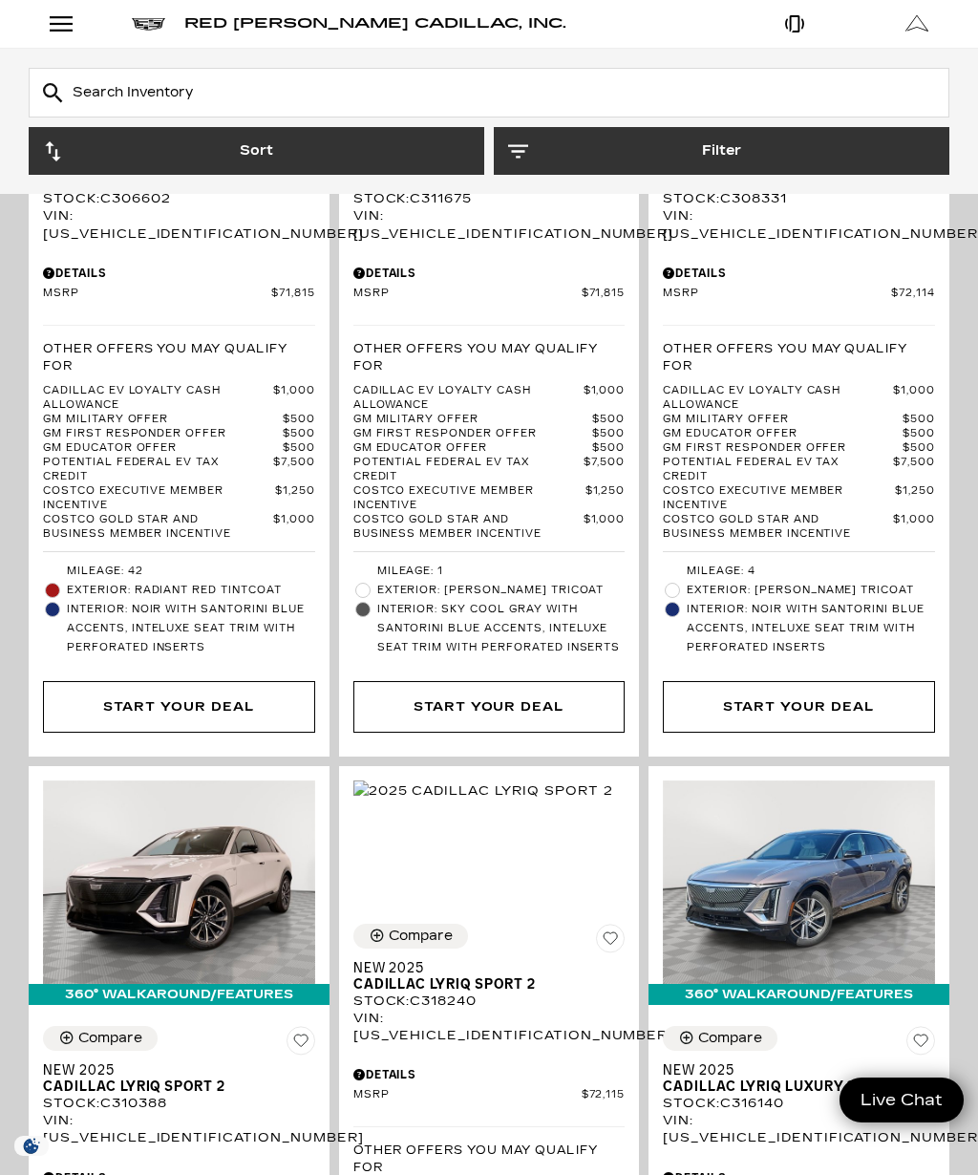
click at [405, 927] on div "Compare" at bounding box center [421, 935] width 64 height 17
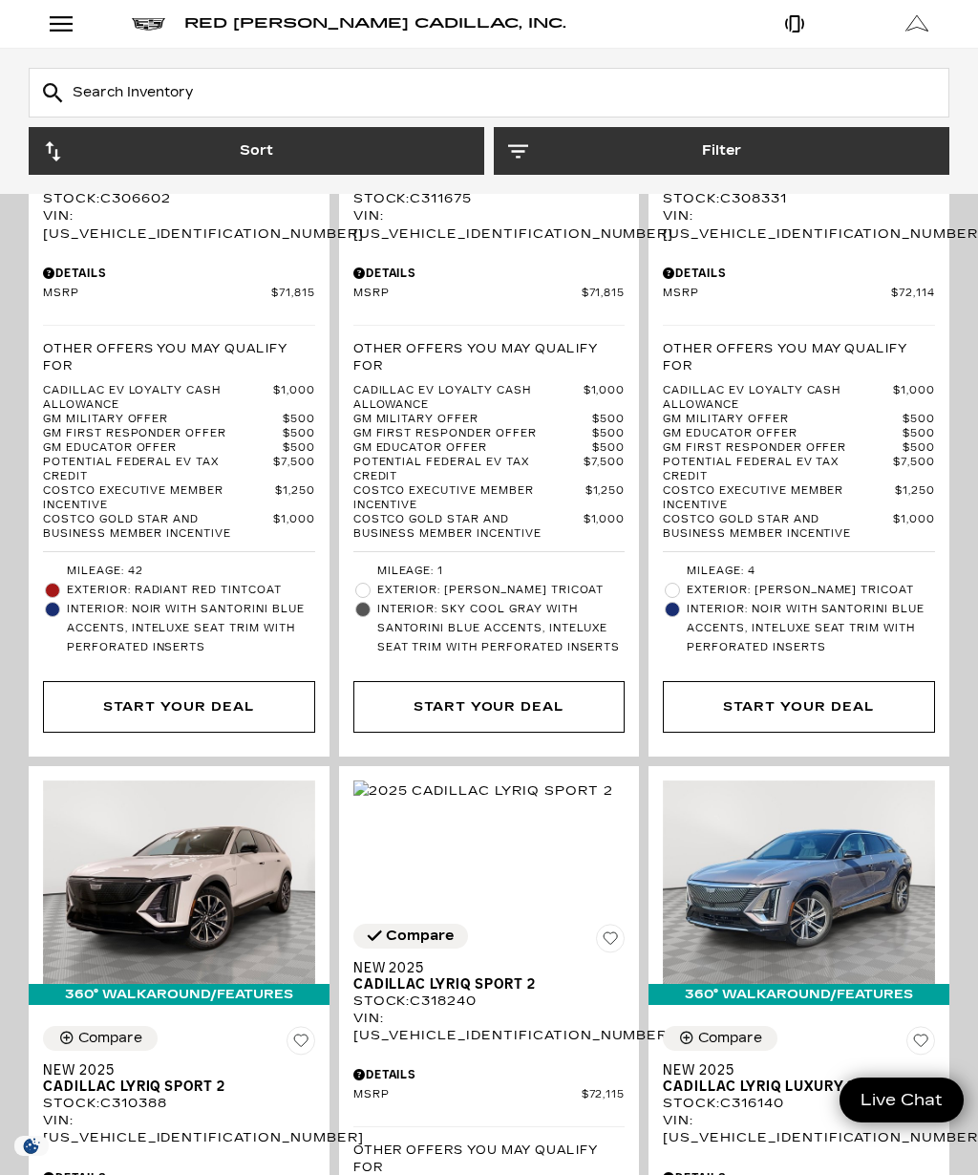
click at [420, 927] on div "Compare" at bounding box center [420, 935] width 68 height 17
click at [416, 927] on div "Compare" at bounding box center [421, 935] width 64 height 17
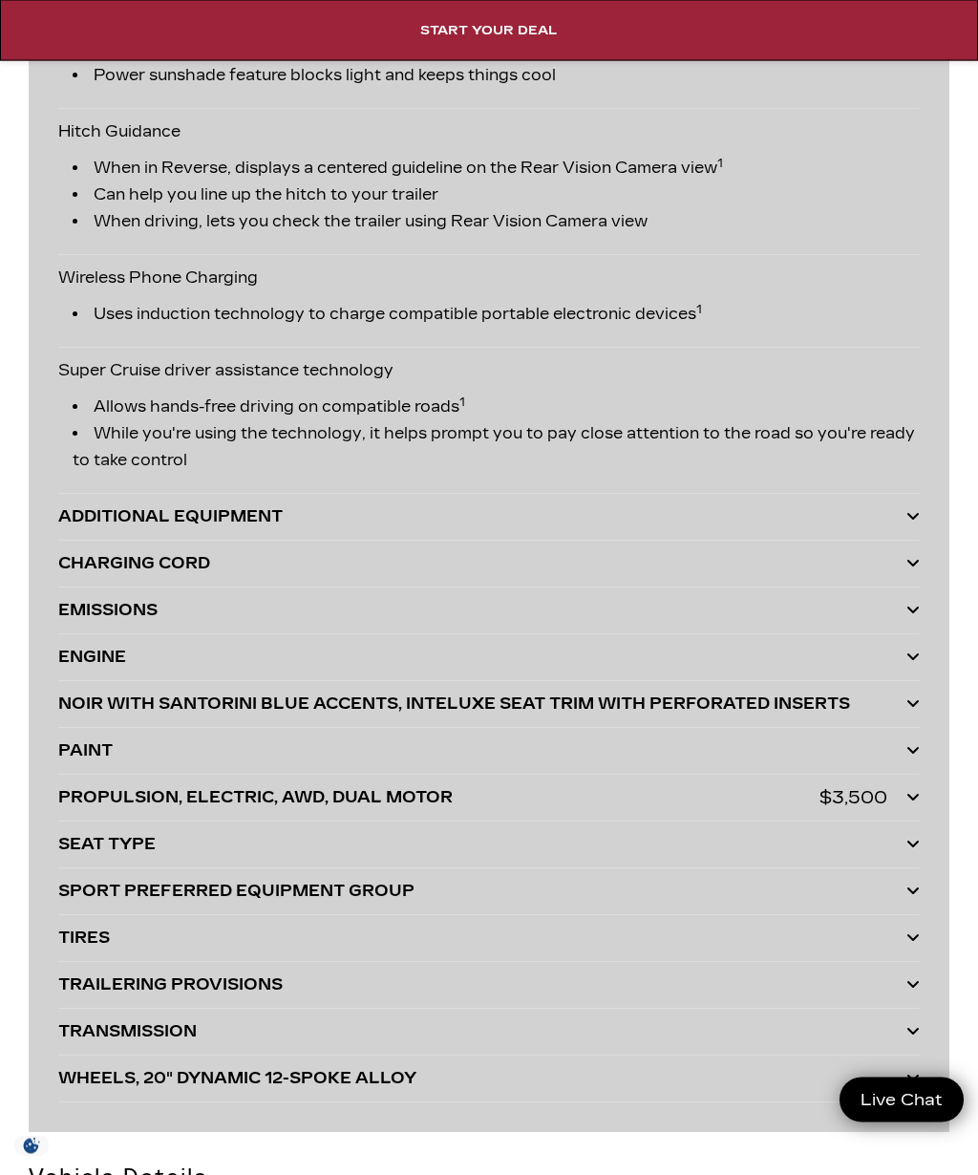
scroll to position [6509, 0]
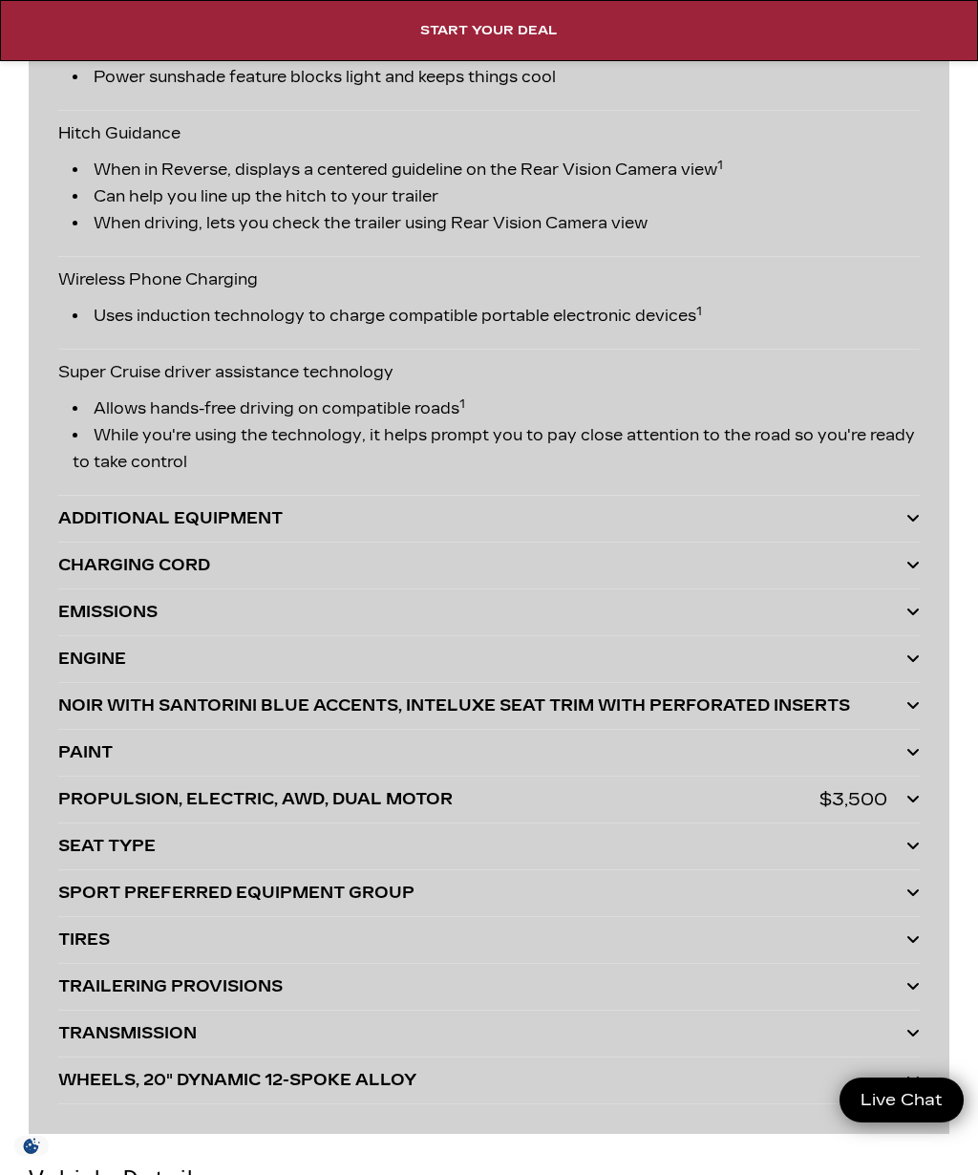
click at [914, 524] on icon at bounding box center [912, 517] width 13 height 15
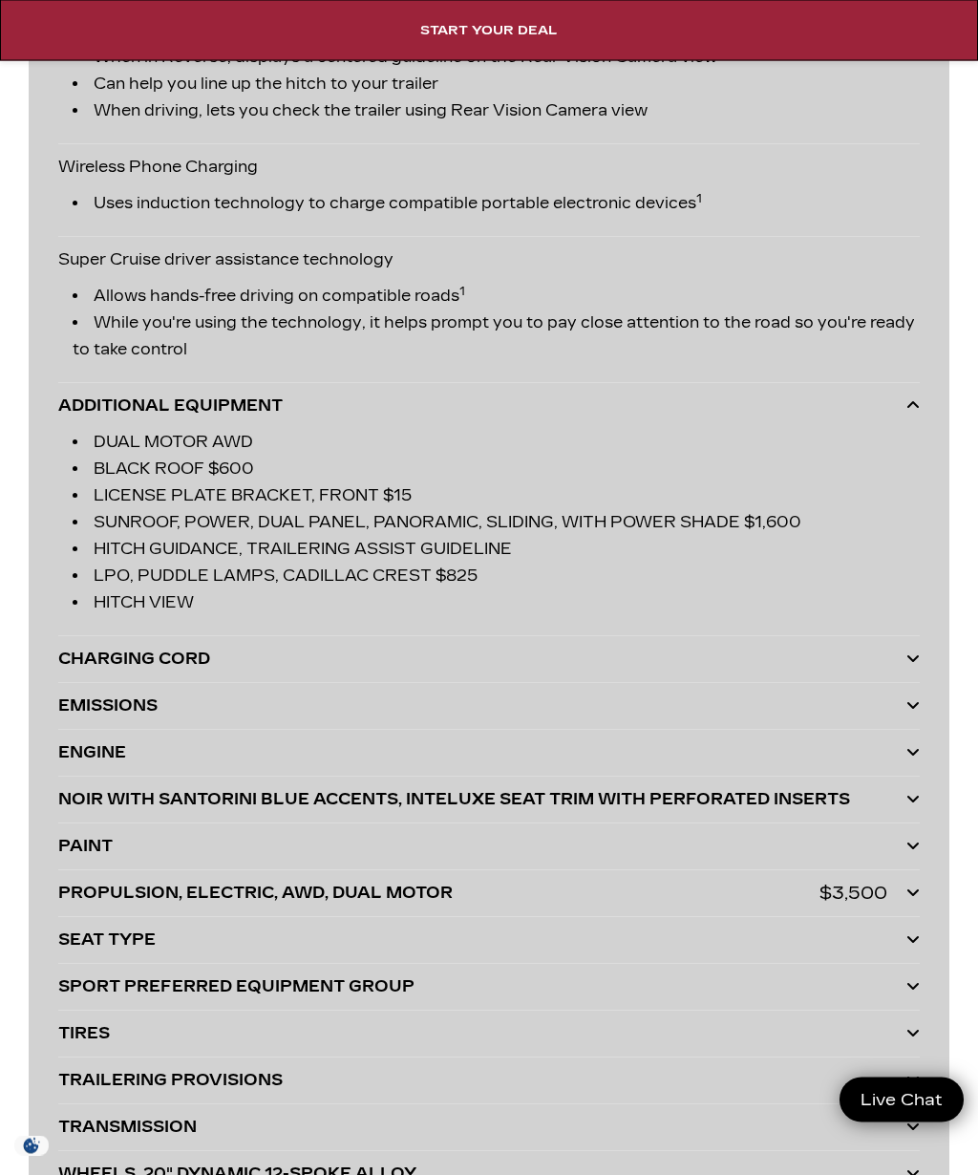
scroll to position [6622, 0]
click at [912, 661] on icon at bounding box center [912, 657] width 13 height 15
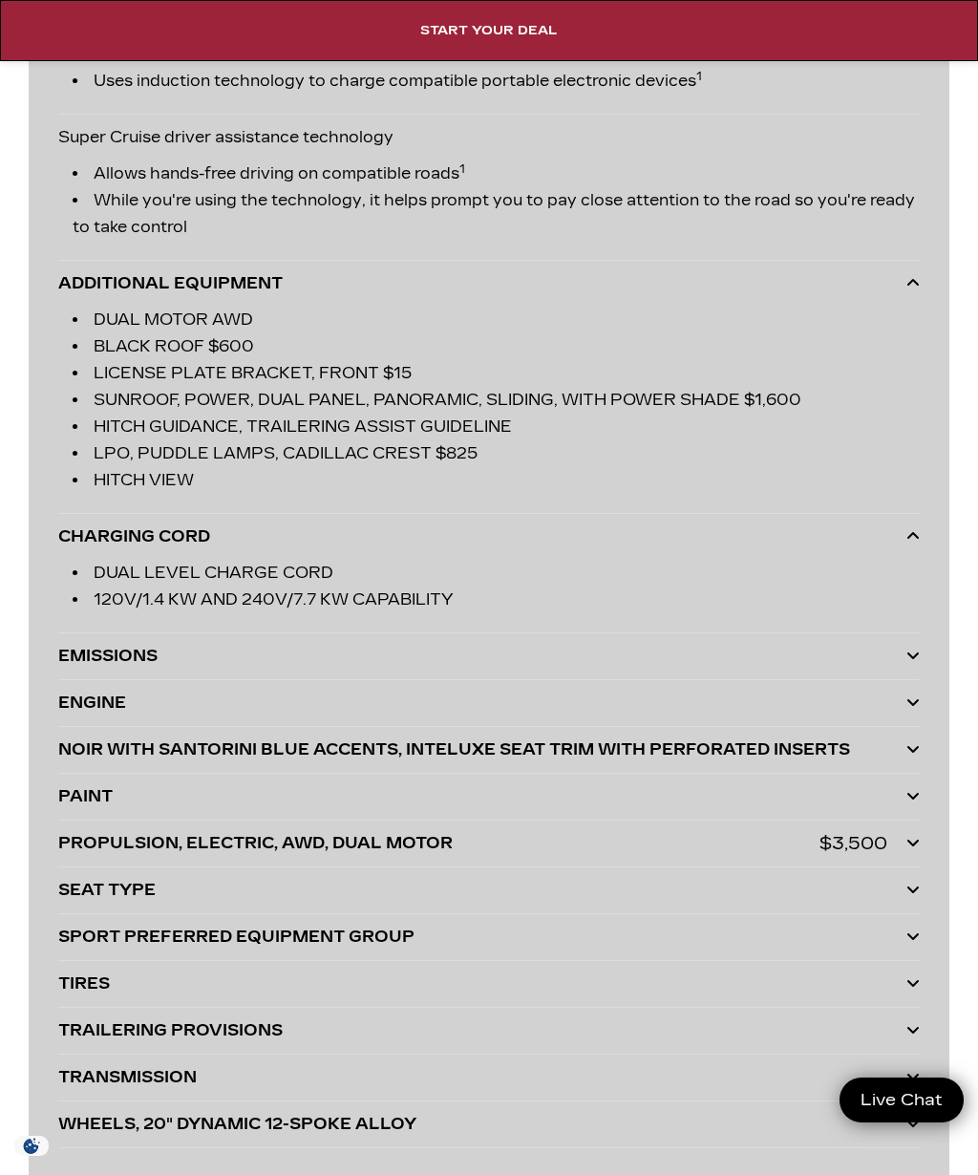
scroll to position [6773, 0]
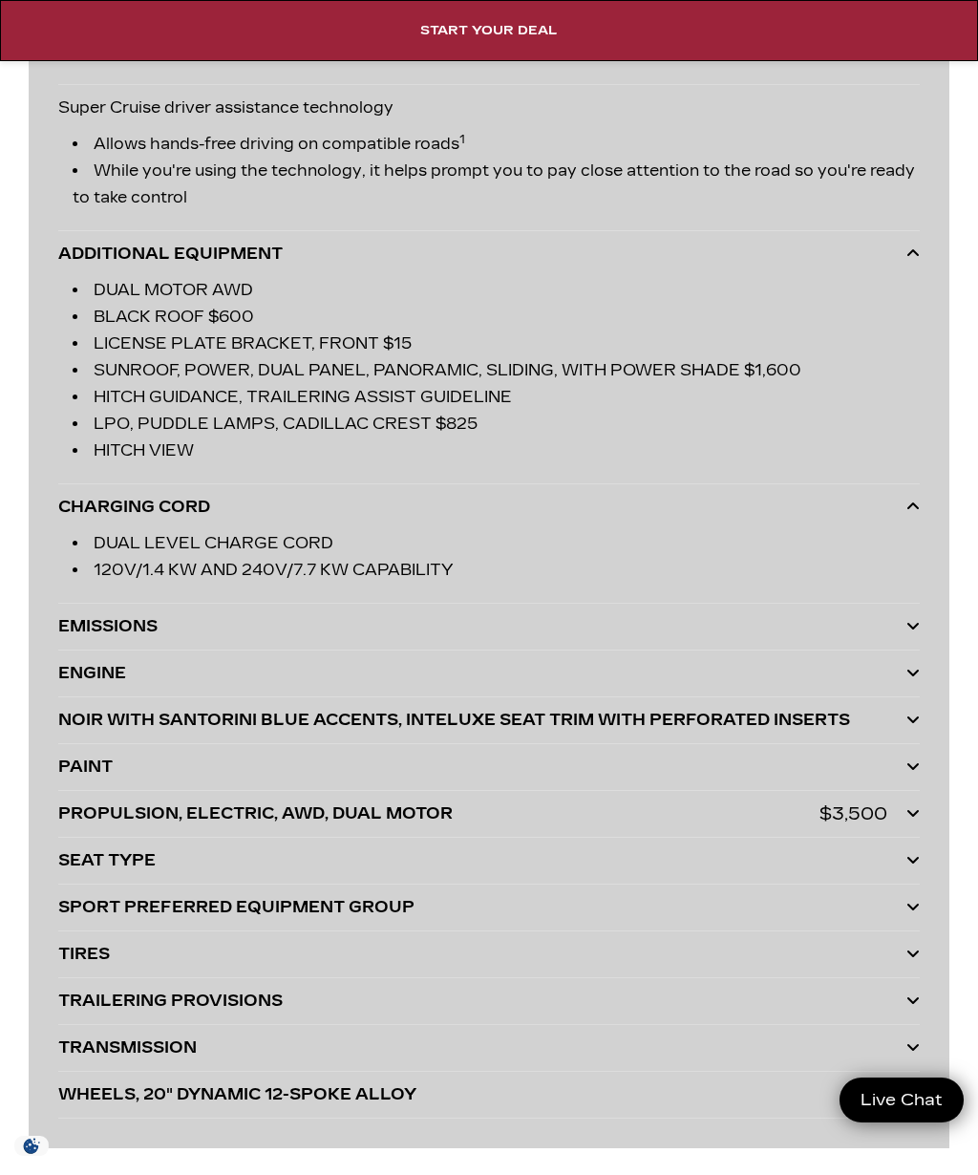
click at [911, 677] on icon at bounding box center [912, 672] width 13 height 15
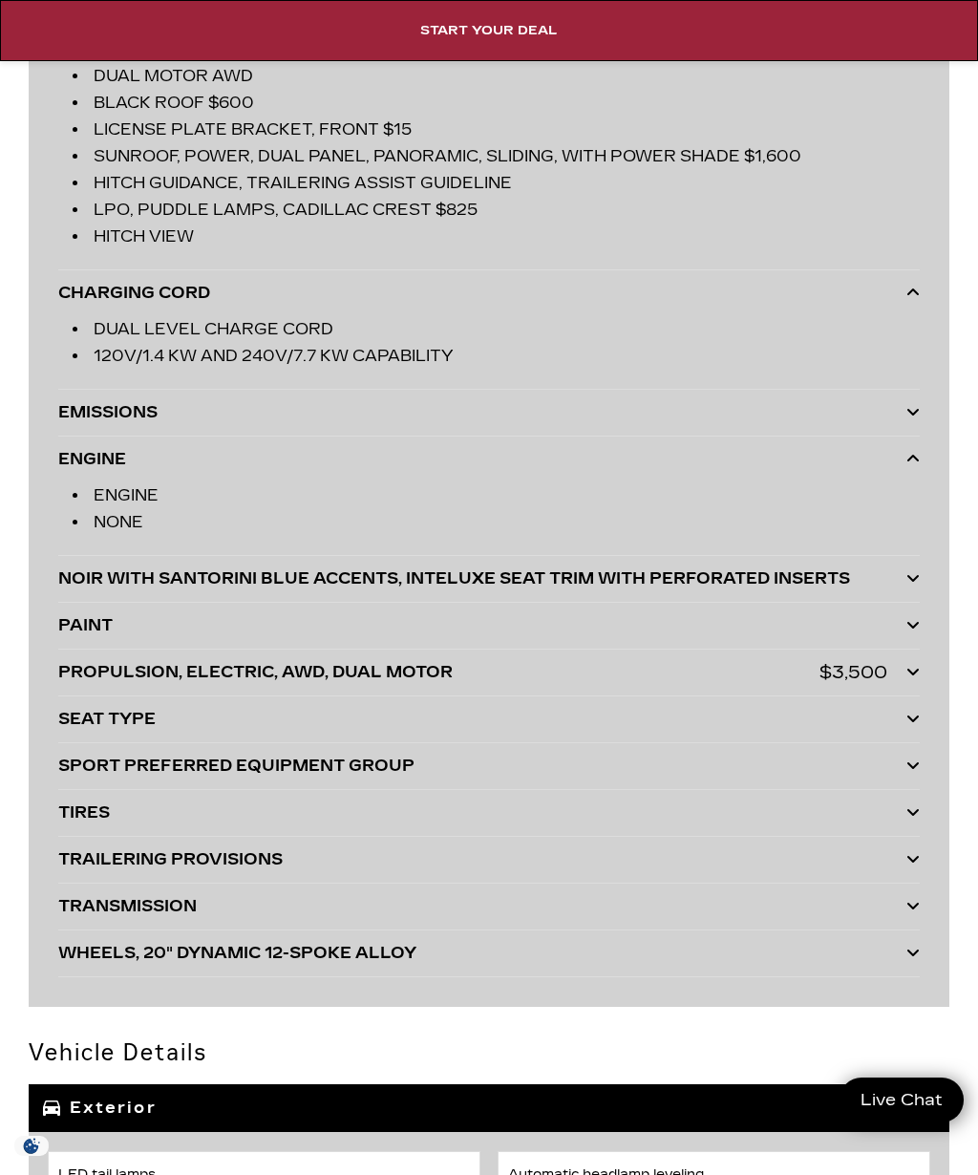
scroll to position [7016, 0]
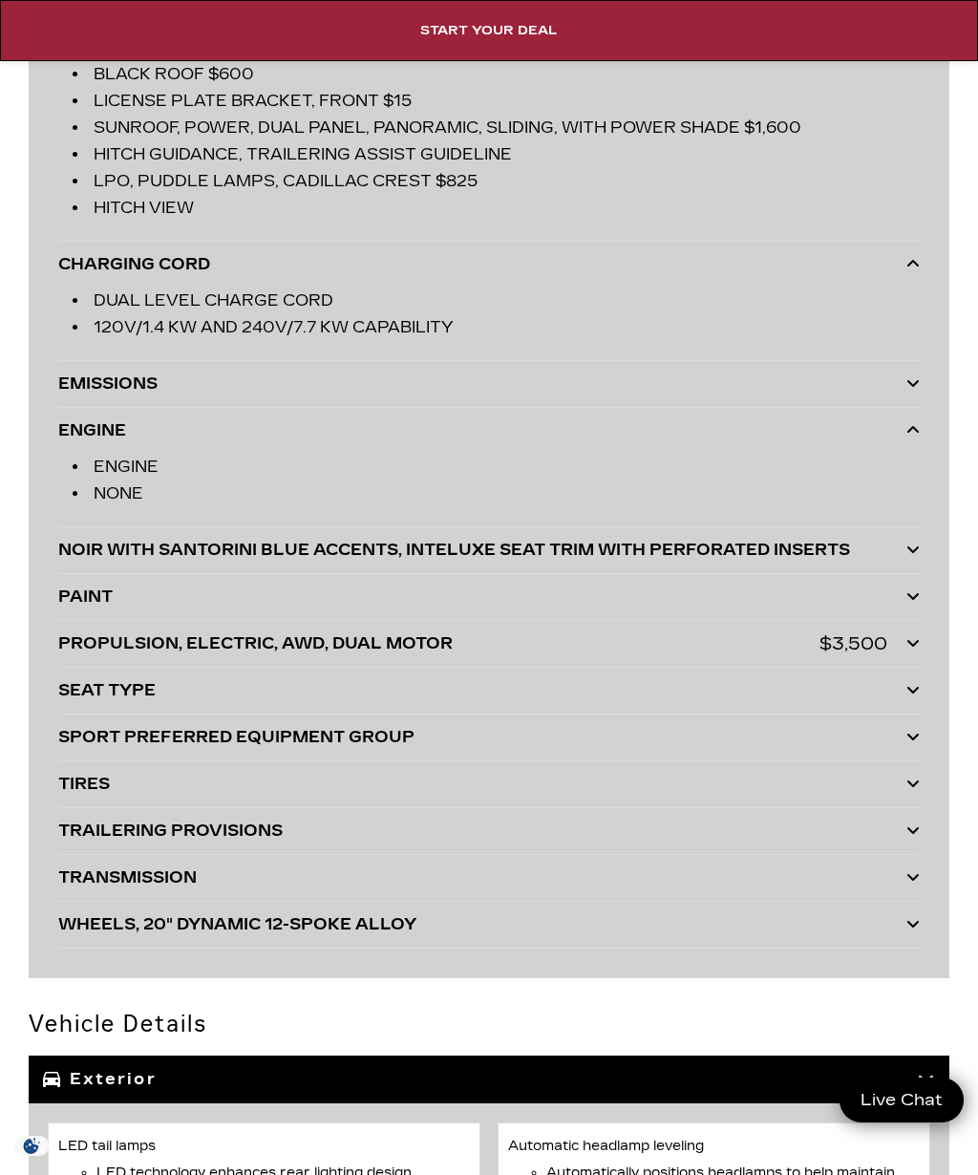
click at [916, 553] on icon at bounding box center [912, 549] width 13 height 15
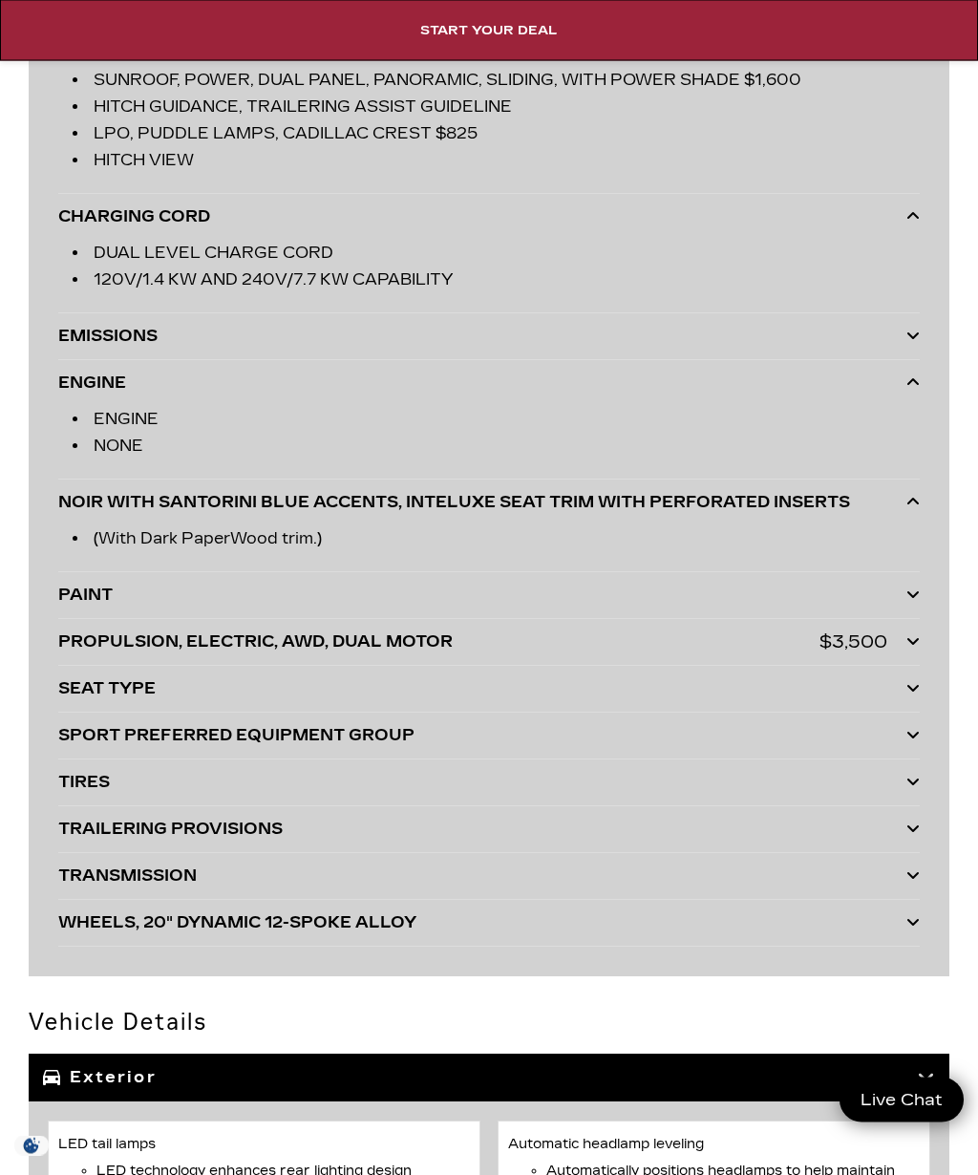
scroll to position [7063, 0]
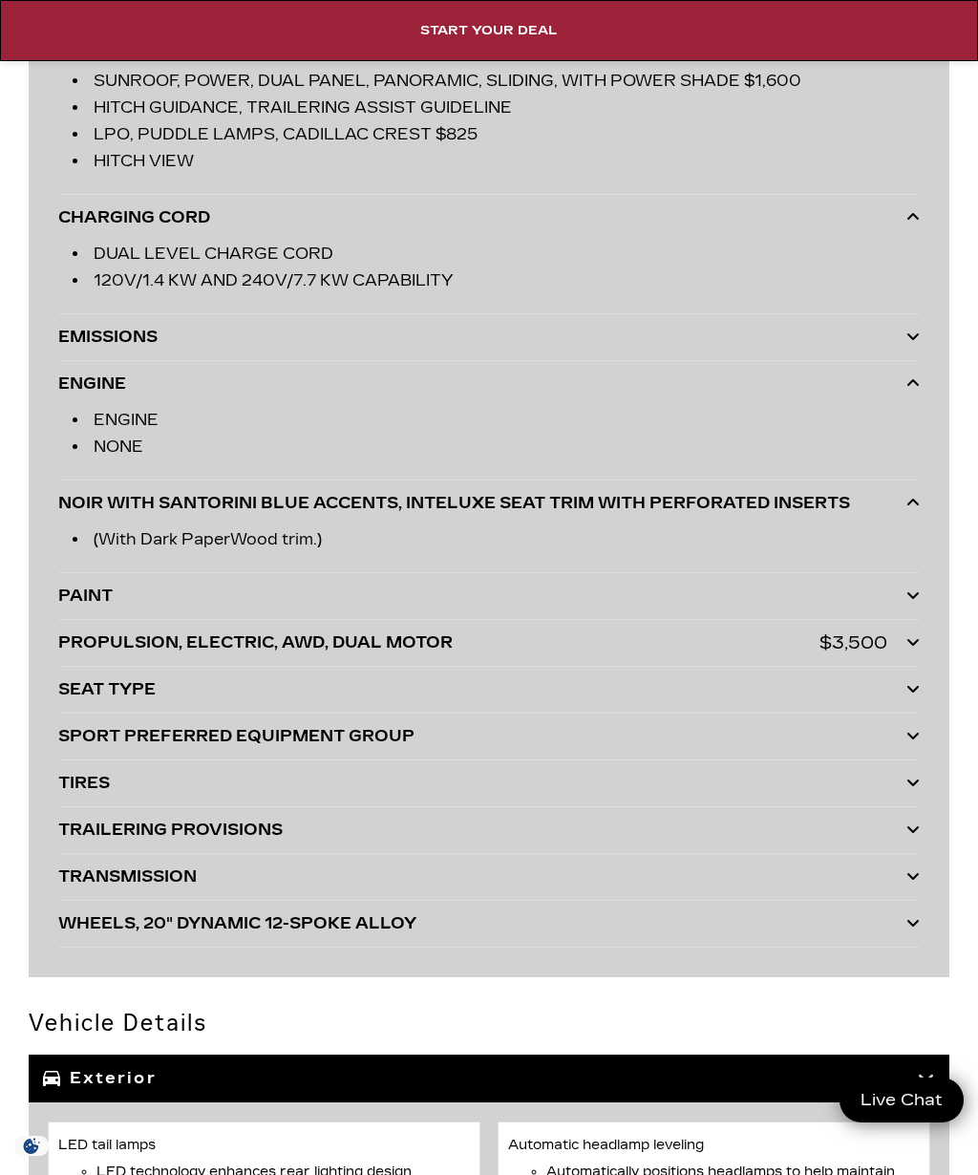
click at [914, 590] on icon at bounding box center [912, 594] width 13 height 15
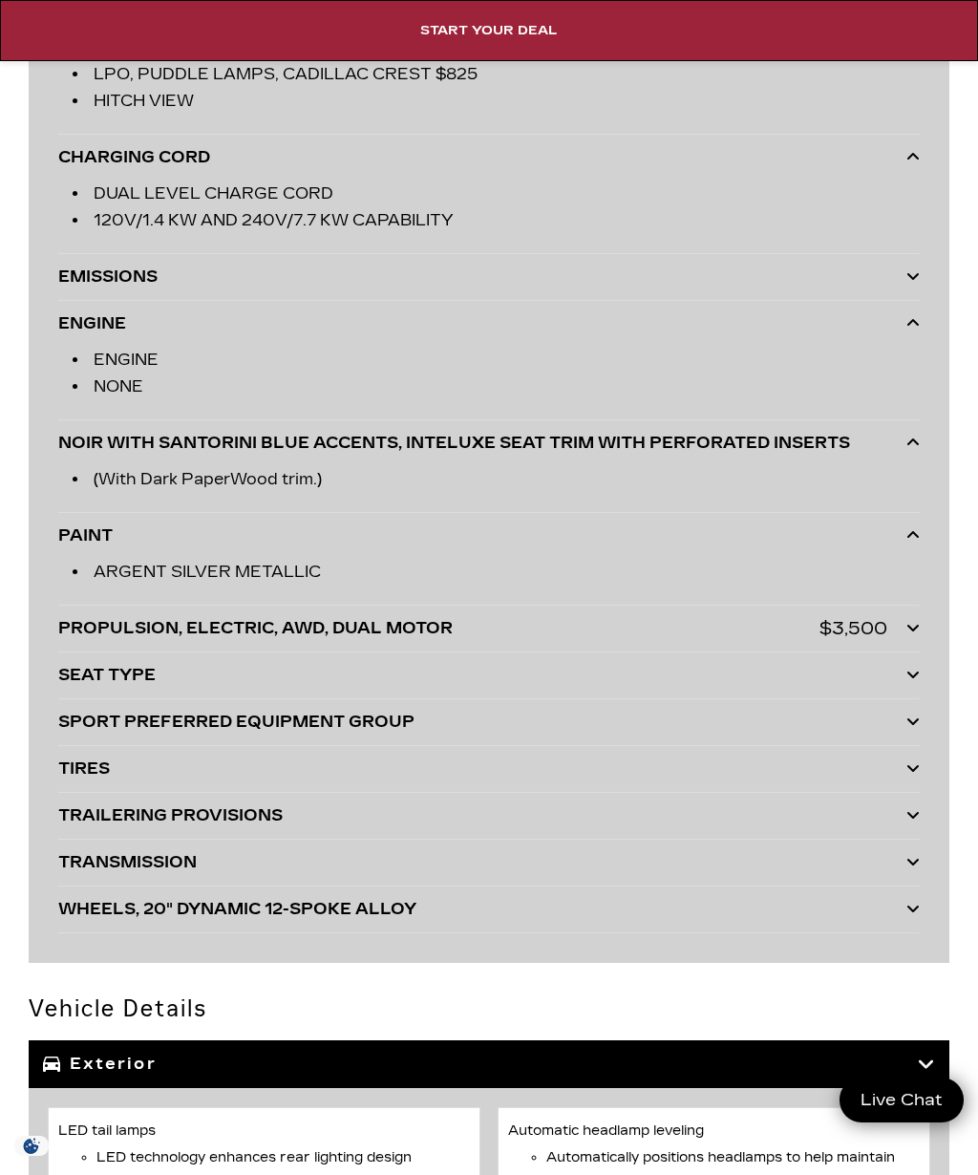
scroll to position [7152, 0]
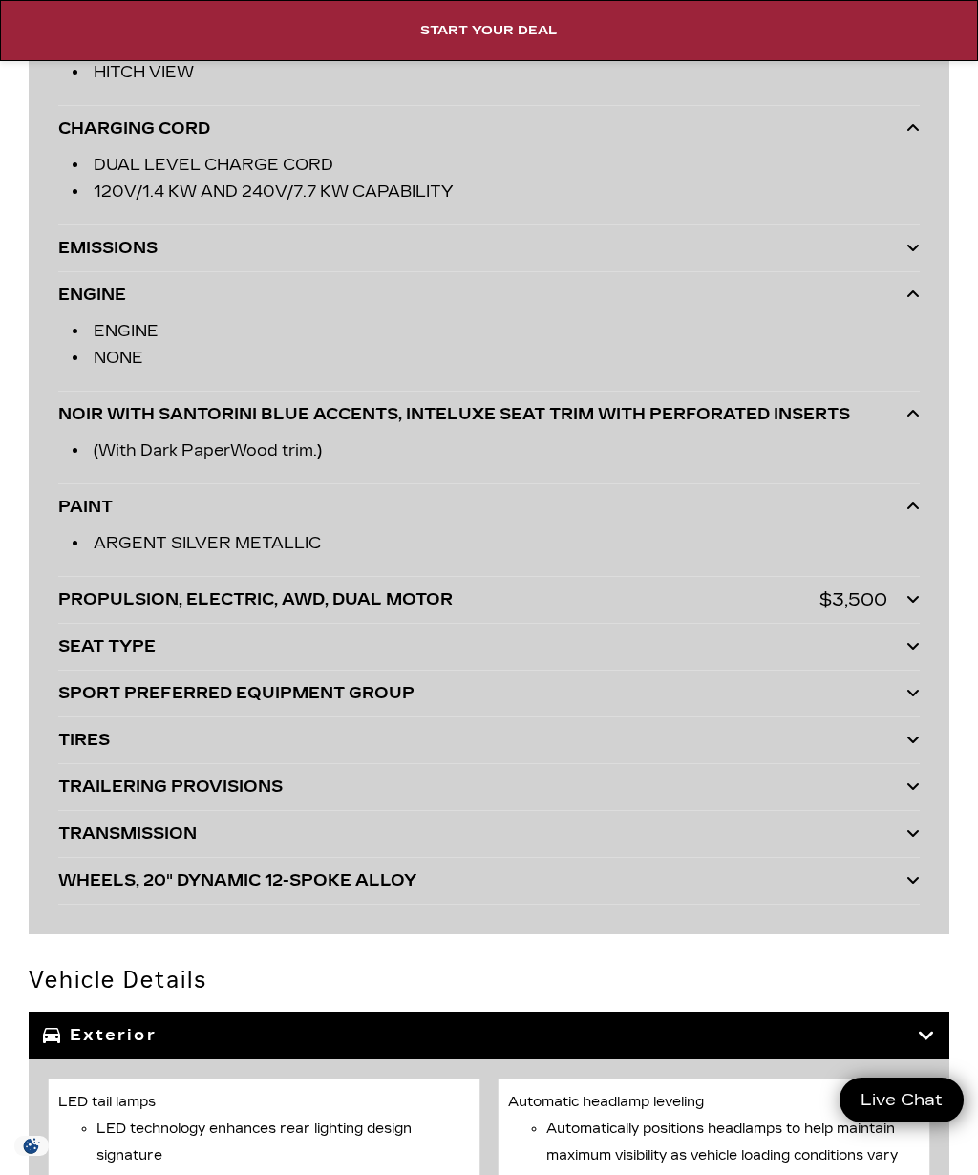
click at [909, 651] on icon at bounding box center [912, 645] width 13 height 15
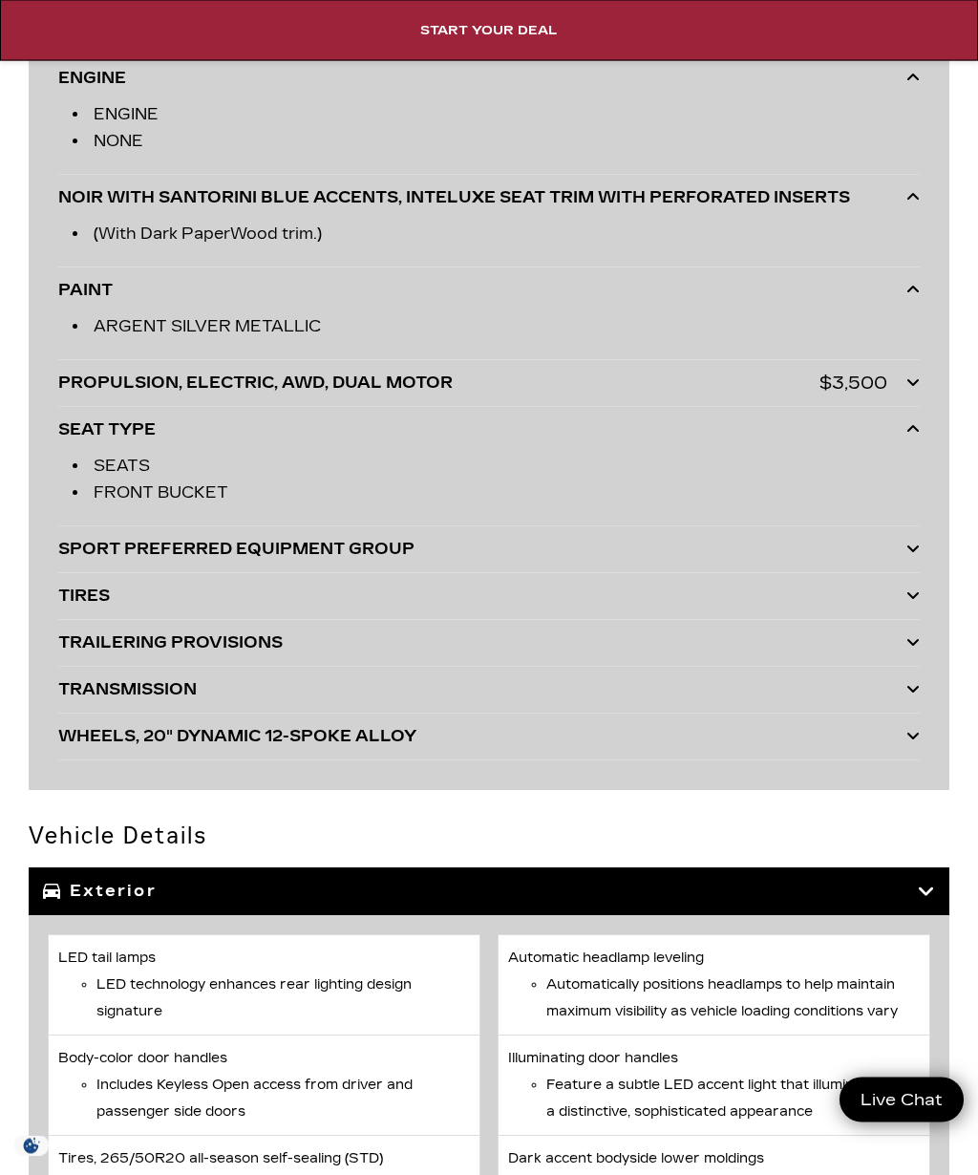
scroll to position [7368, 0]
click at [913, 648] on icon at bounding box center [912, 641] width 13 height 15
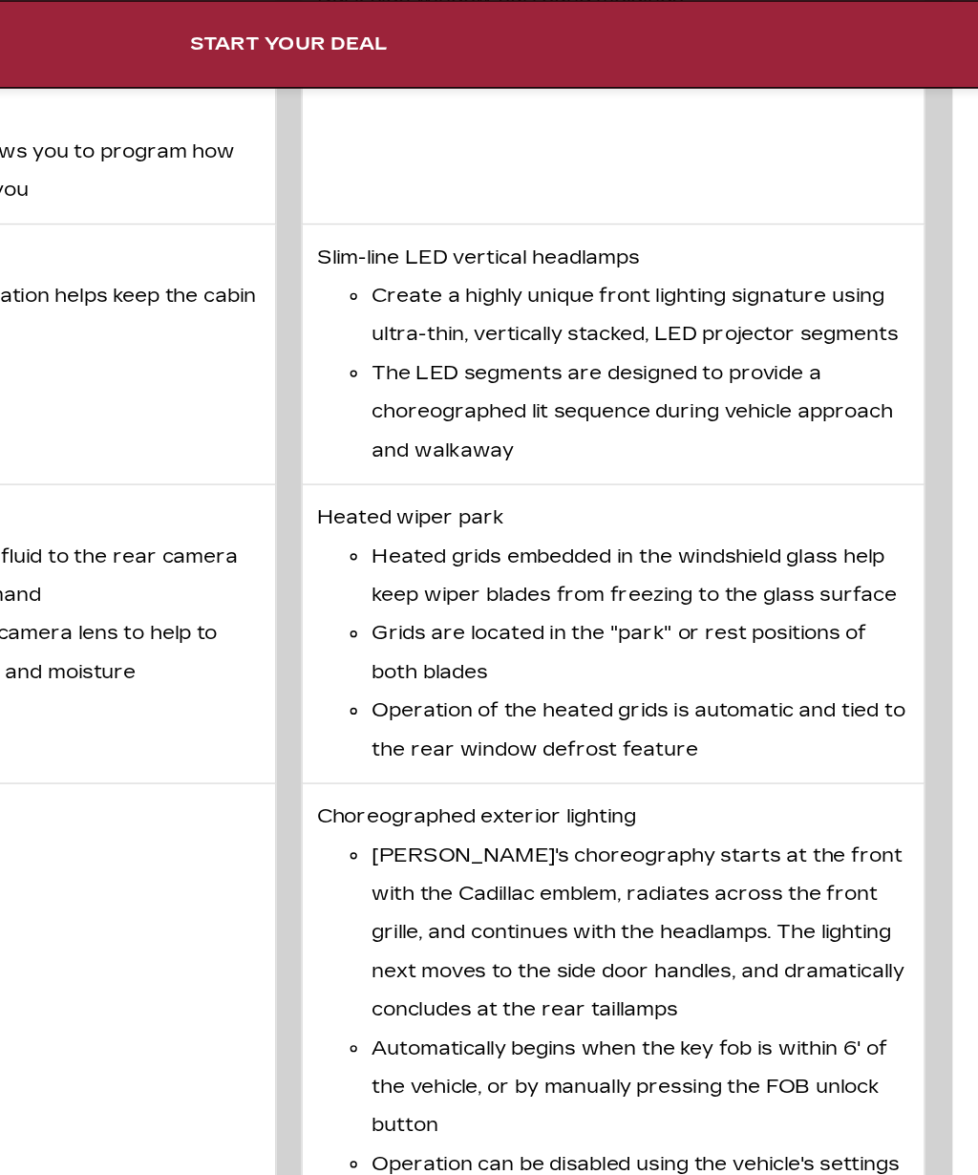
scroll to position [9068, 0]
